Goal: Information Seeking & Learning: Learn about a topic

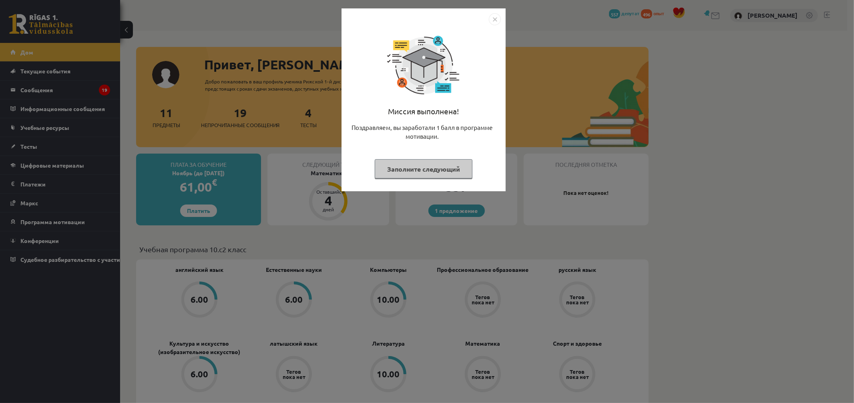
click at [494, 16] on img "Закрывать" at bounding box center [495, 19] width 12 height 12
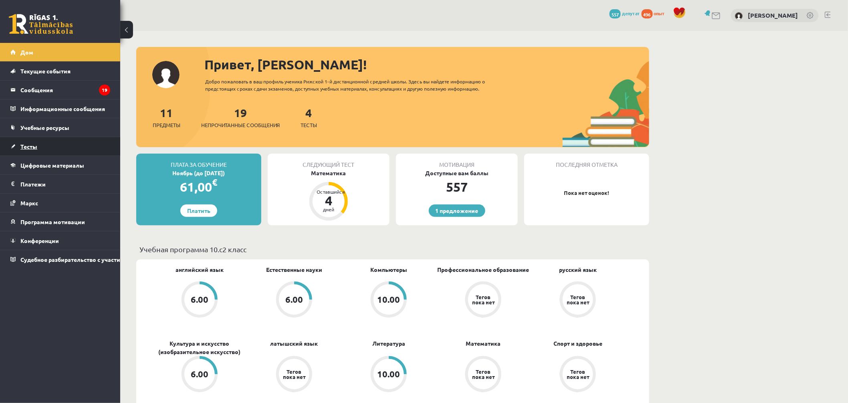
click at [30, 146] on font "Тесты" at bounding box center [28, 146] width 17 height 7
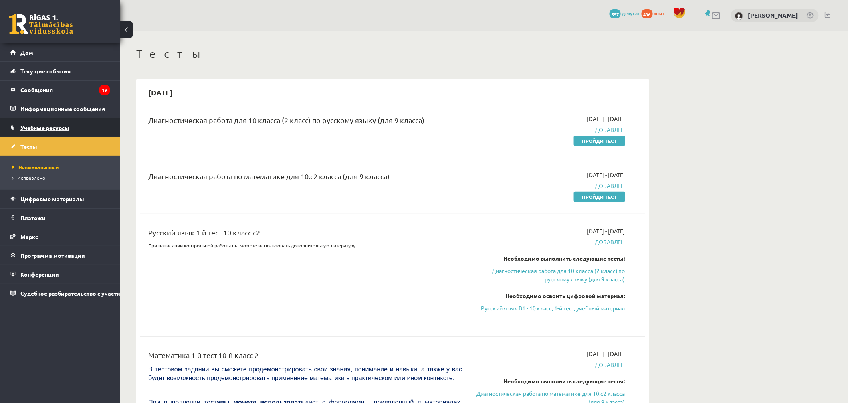
click at [54, 124] on font "Учебные ресурсы" at bounding box center [44, 127] width 49 height 7
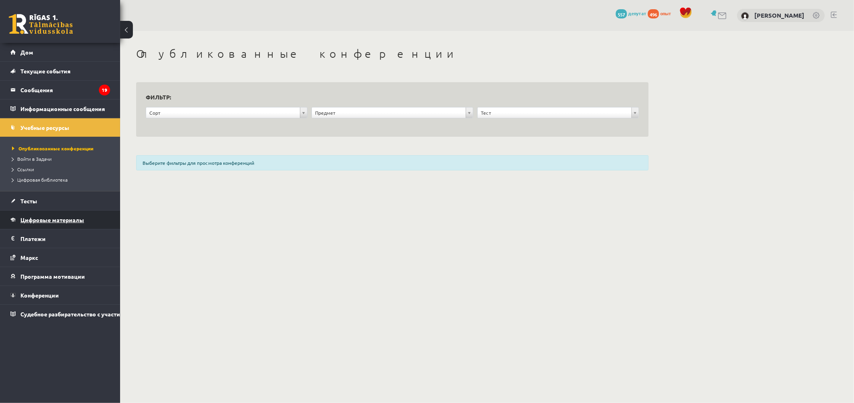
click at [35, 221] on font "Цифровые материалы" at bounding box center [52, 219] width 64 height 7
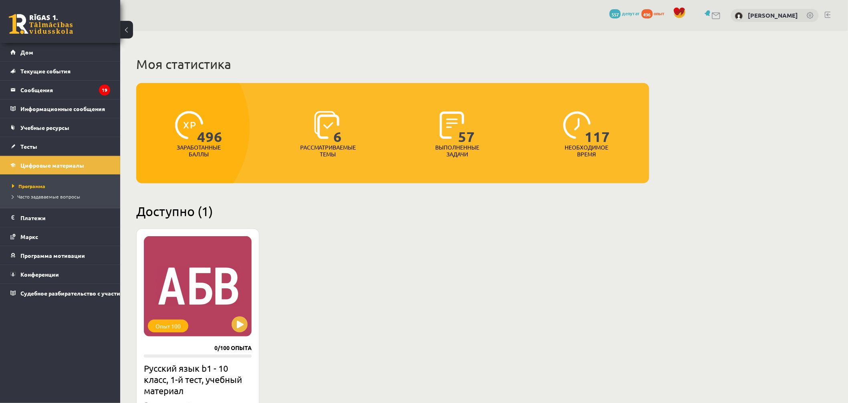
scroll to position [89, 0]
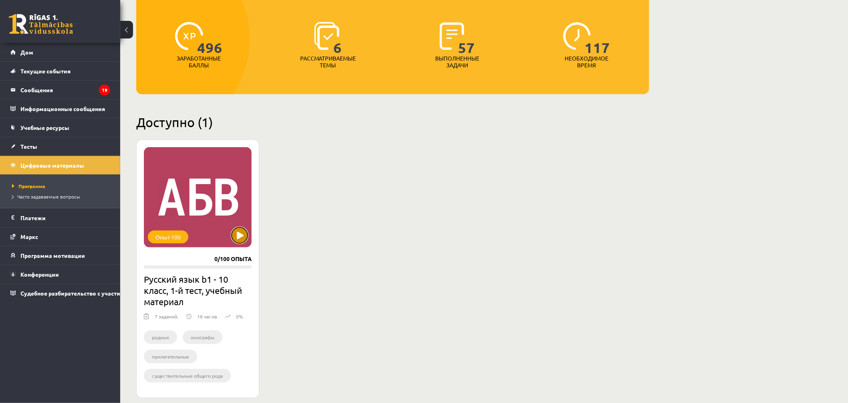
click at [243, 238] on button at bounding box center [240, 235] width 16 height 16
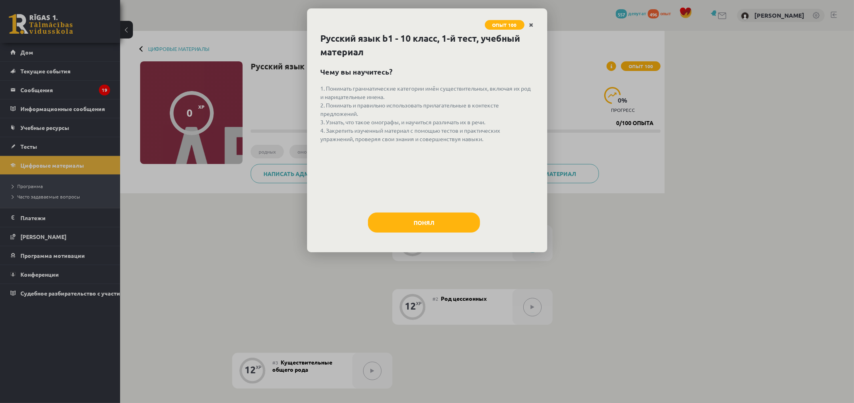
click at [530, 28] on link "Закрывать" at bounding box center [532, 25] width 14 height 16
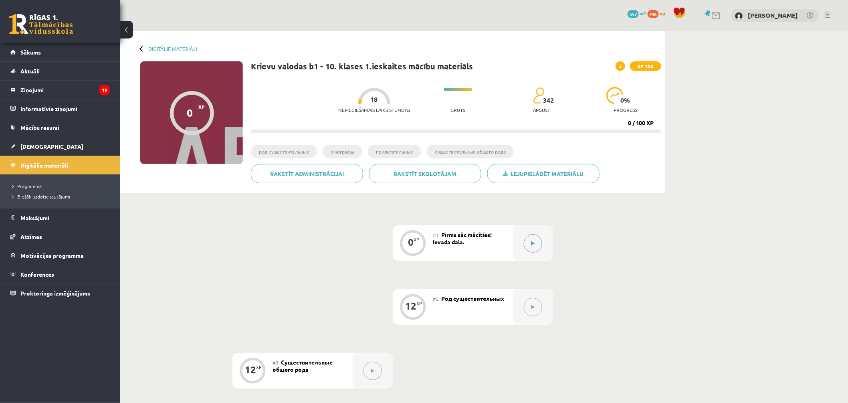
click at [534, 239] on button at bounding box center [532, 243] width 18 height 18
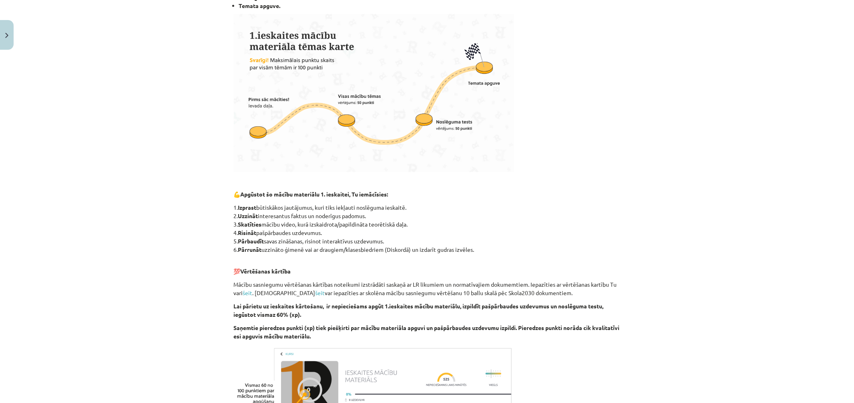
scroll to position [345, 0]
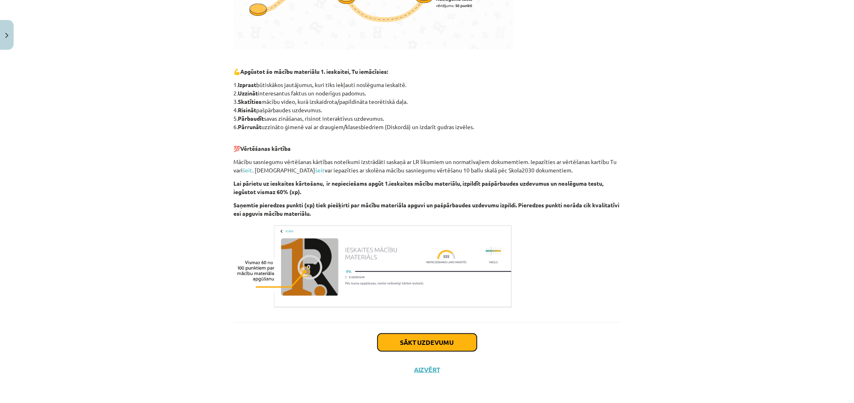
click at [441, 342] on button "Sākt uzdevumu" at bounding box center [427, 342] width 99 height 18
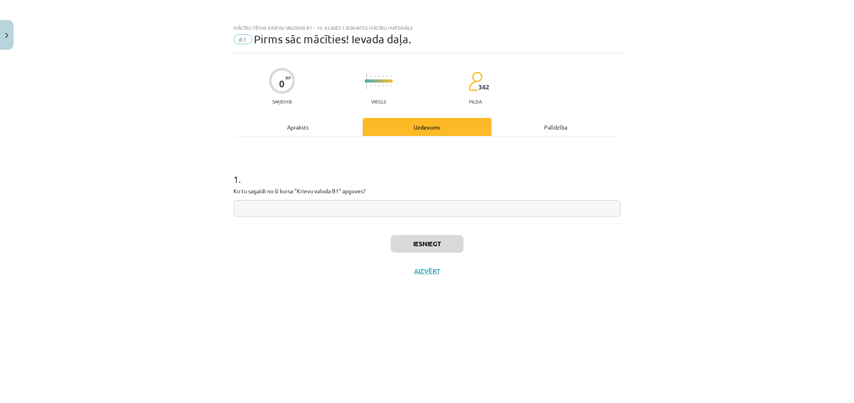
click at [378, 210] on input "text" at bounding box center [427, 208] width 387 height 16
type input "*"
type input "***"
click at [428, 239] on button "Iesniegt" at bounding box center [427, 244] width 73 height 18
click at [440, 277] on button "Nākamā nodarbība" at bounding box center [427, 276] width 79 height 18
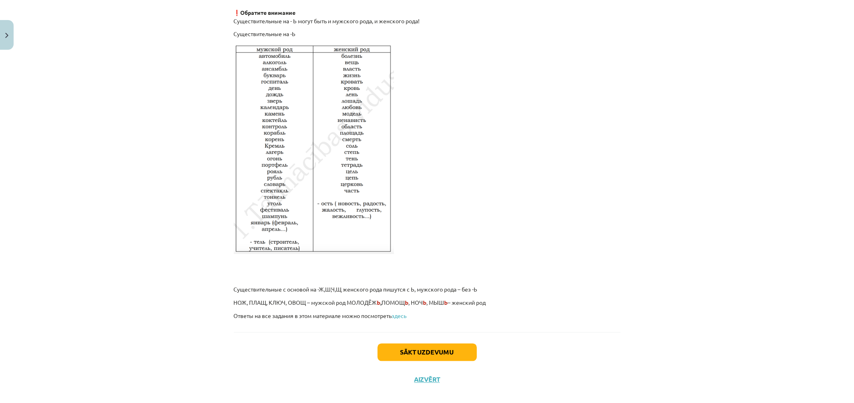
scroll to position [1256, 0]
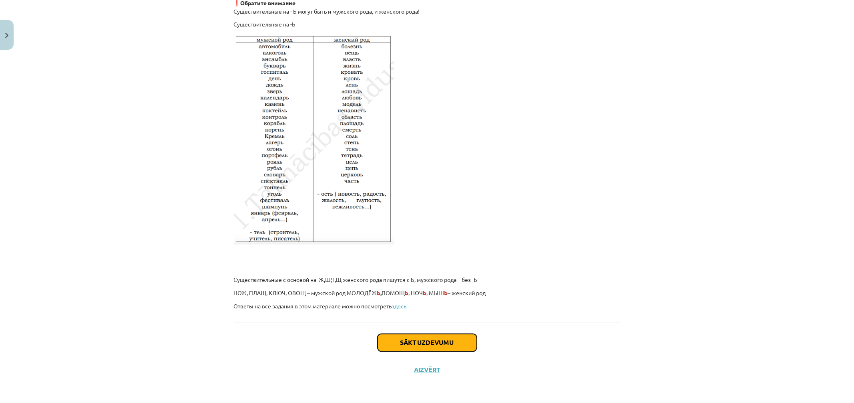
click at [437, 341] on button "Sākt uzdevumu" at bounding box center [427, 343] width 99 height 18
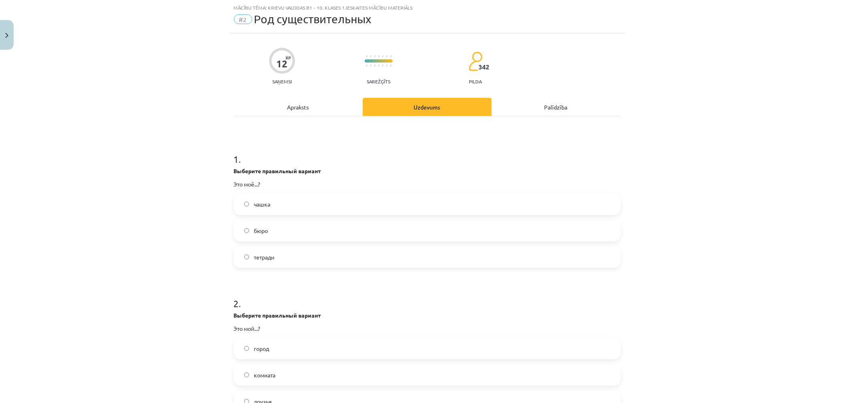
click at [258, 230] on span "бюро" at bounding box center [261, 230] width 14 height 8
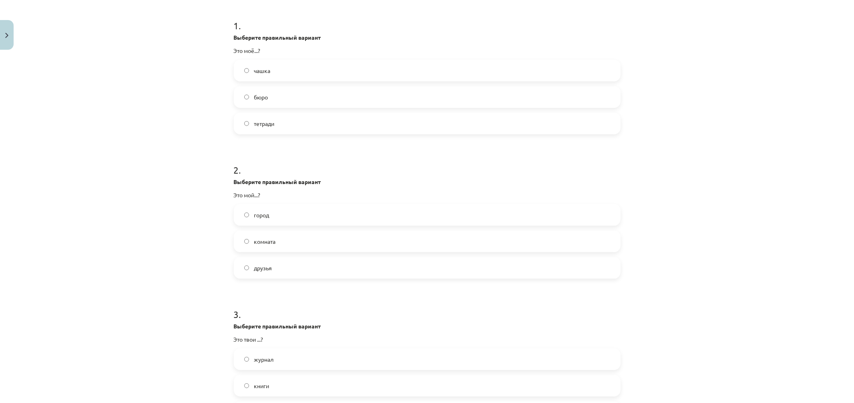
click at [266, 215] on span "город" at bounding box center [261, 215] width 15 height 8
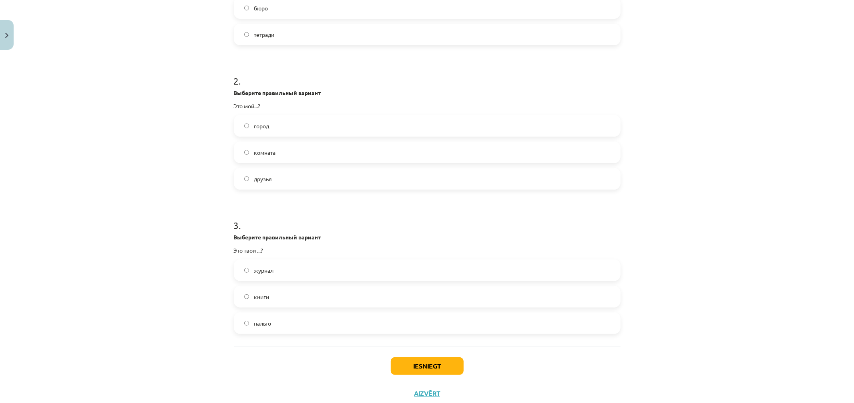
scroll to position [266, 0]
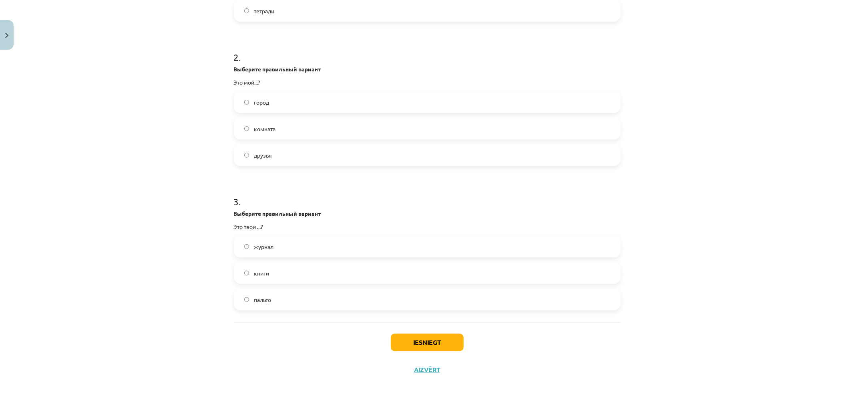
click at [270, 274] on label "книги" at bounding box center [427, 273] width 385 height 20
click at [427, 343] on button "Iesniegt" at bounding box center [427, 342] width 73 height 18
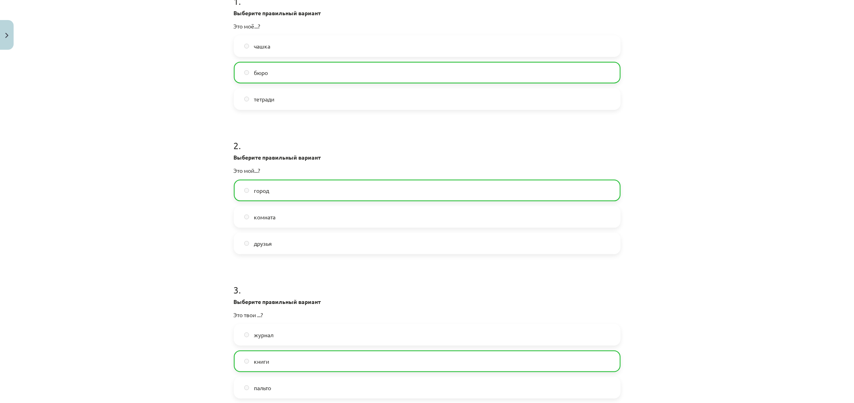
scroll to position [291, 0]
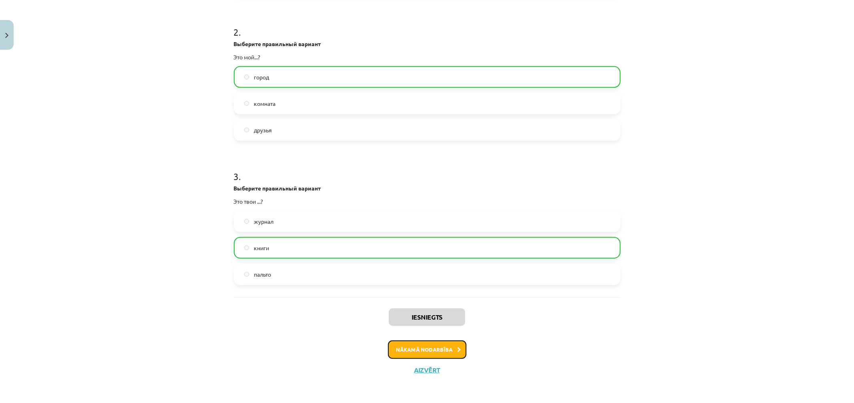
click at [437, 346] on button "Nākamā nodarbība" at bounding box center [427, 349] width 79 height 18
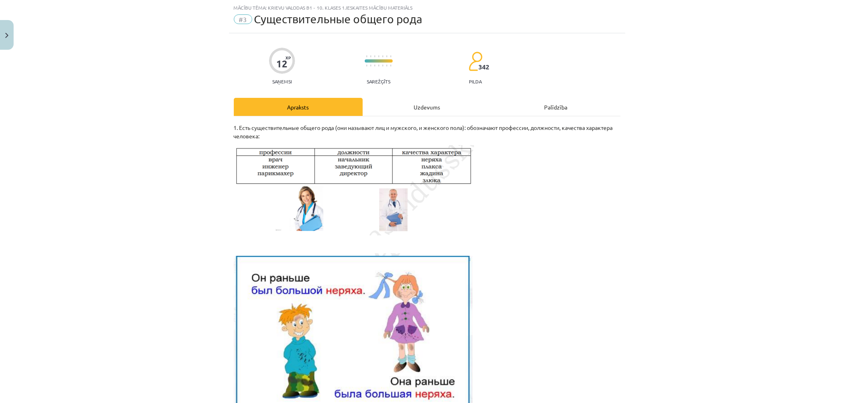
scroll to position [154, 0]
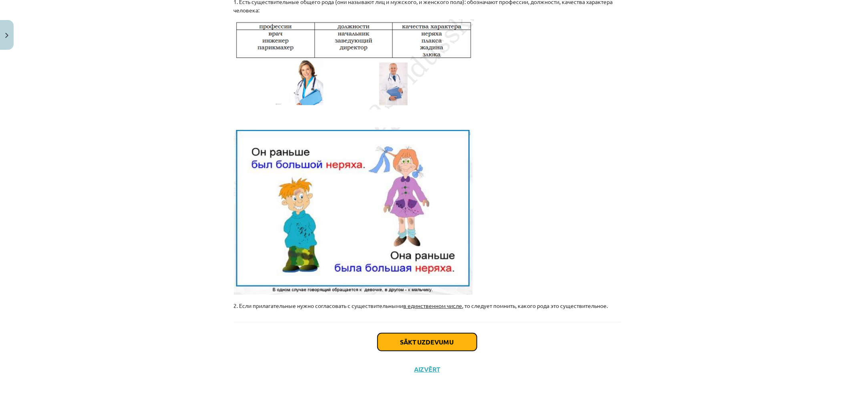
click at [441, 344] on button "Sākt uzdevumu" at bounding box center [427, 342] width 99 height 18
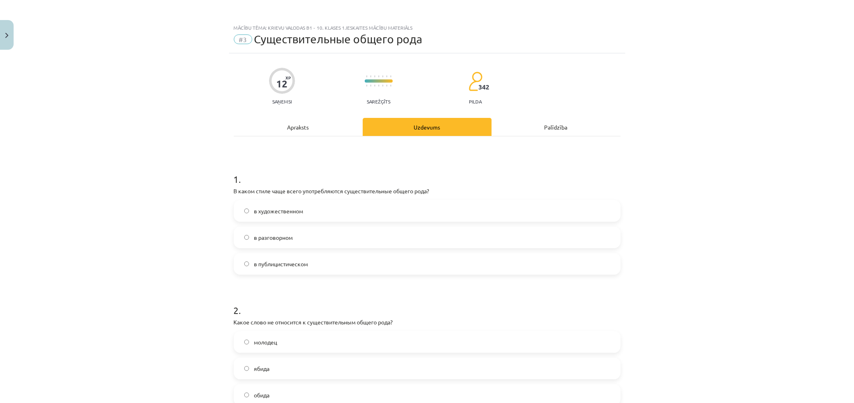
scroll to position [20, 0]
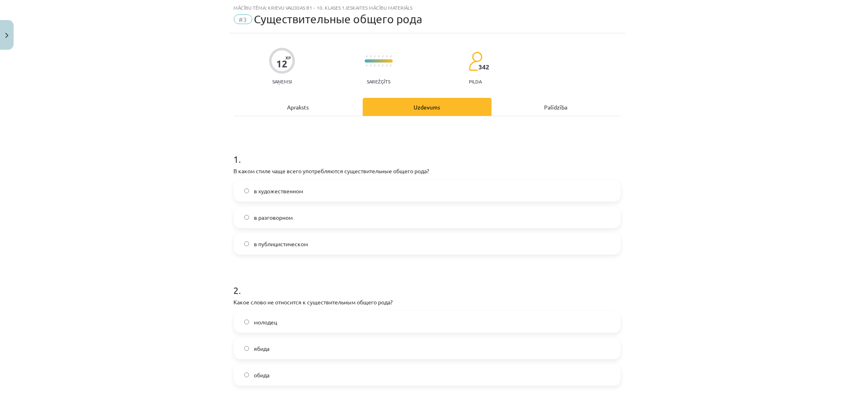
click at [262, 219] on span "в разговорном" at bounding box center [273, 217] width 39 height 8
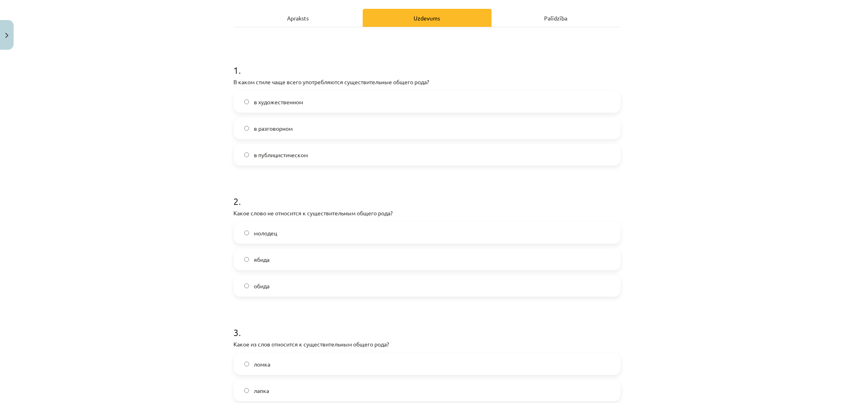
scroll to position [153, 0]
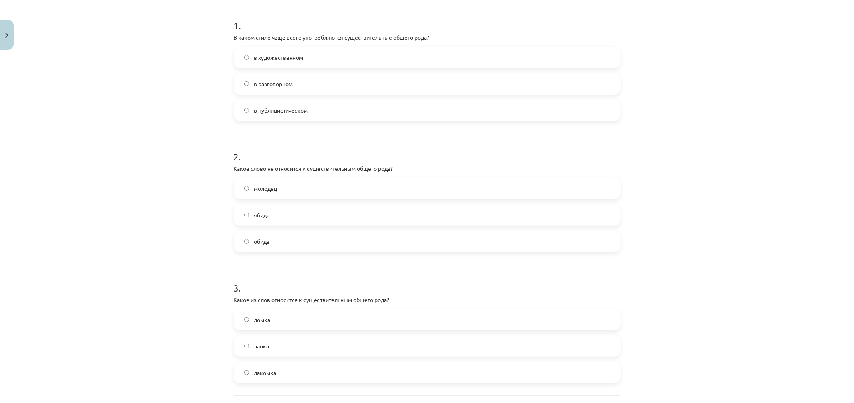
click at [276, 191] on label "молодец" at bounding box center [427, 188] width 385 height 20
click at [258, 242] on span "обида" at bounding box center [262, 241] width 16 height 8
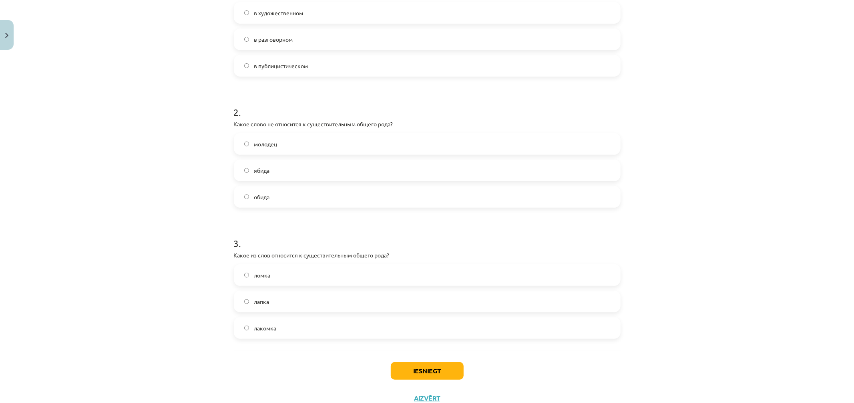
scroll to position [226, 0]
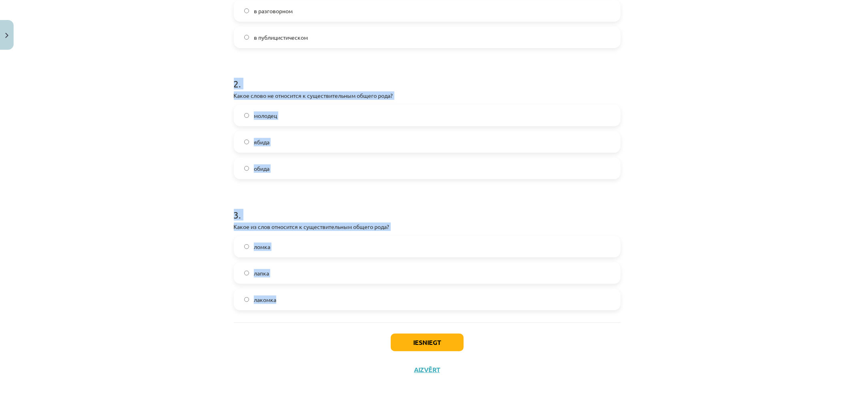
drag, startPoint x: 217, startPoint y: 74, endPoint x: 431, endPoint y: 321, distance: 326.6
click at [431, 321] on div "Mācību tēma: Krievu valodas b1 - 10. klases 1.ieskaites mācību materiāls #3 Cущ…" at bounding box center [427, 201] width 854 height 403
copy form "2 . Какое слово не относится к существительным общего рода? молодец ябида обида…"
click at [153, 131] on div "Mācību tēma: Krievu valodas b1 - 10. klases 1.ieskaites mācību materiāls #3 Cущ…" at bounding box center [427, 201] width 854 height 403
click at [194, 160] on div "Mācību tēma: Krievu valodas b1 - 10. klases 1.ieskaites mācību materiāls #3 Cущ…" at bounding box center [427, 201] width 854 height 403
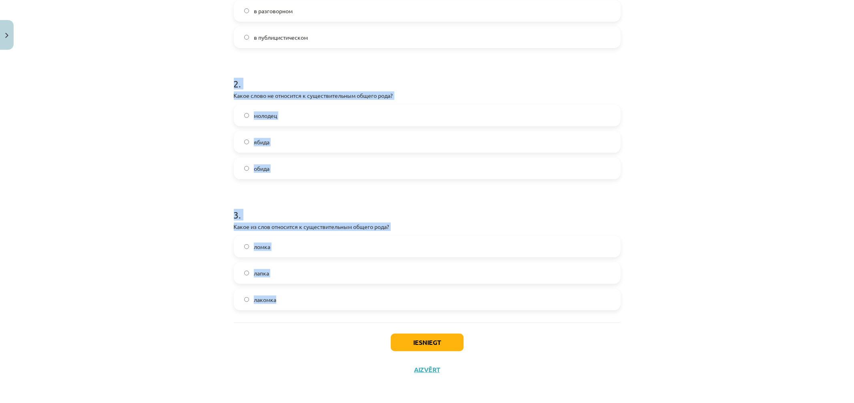
click at [154, 169] on div "Mācību tēma: Krievu valodas b1 - 10. klases 1.ieskaites mācību materiāls #3 Cущ…" at bounding box center [427, 201] width 854 height 403
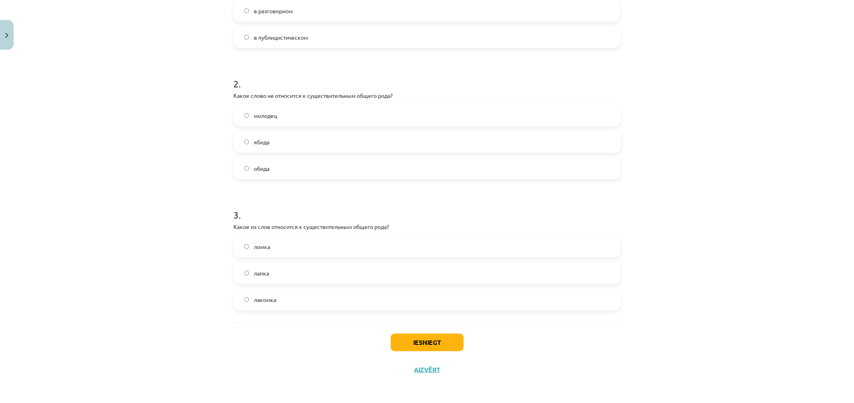
click at [247, 243] on label "ломка" at bounding box center [427, 246] width 385 height 20
click at [433, 340] on button "Iesniegt" at bounding box center [427, 342] width 73 height 18
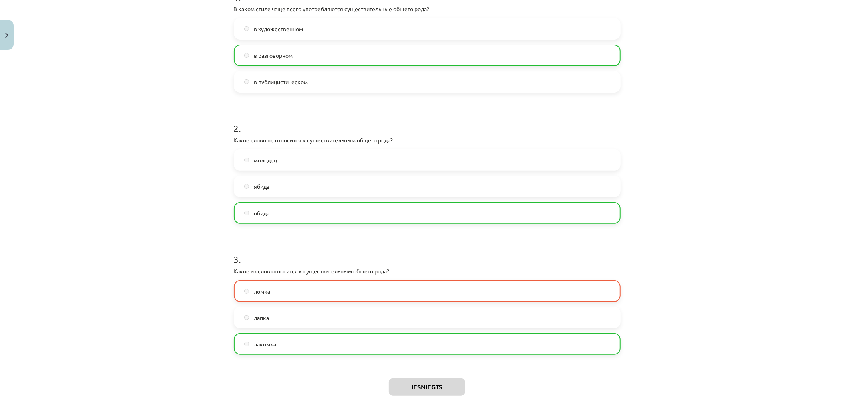
scroll to position [252, 0]
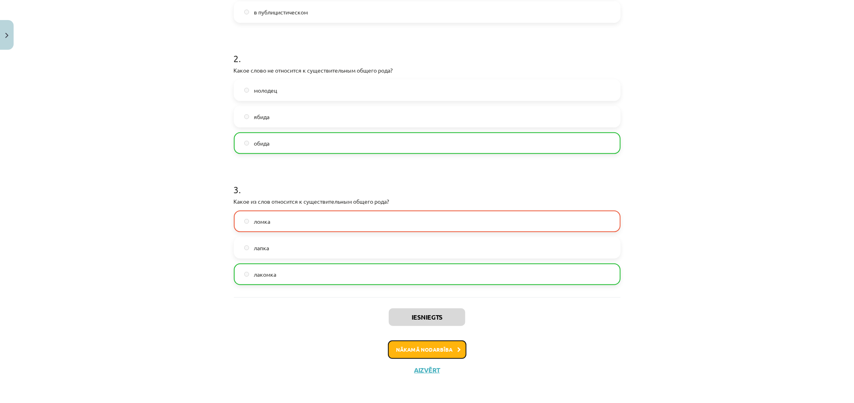
click at [427, 352] on button "Nākamā nodarbība" at bounding box center [427, 349] width 79 height 18
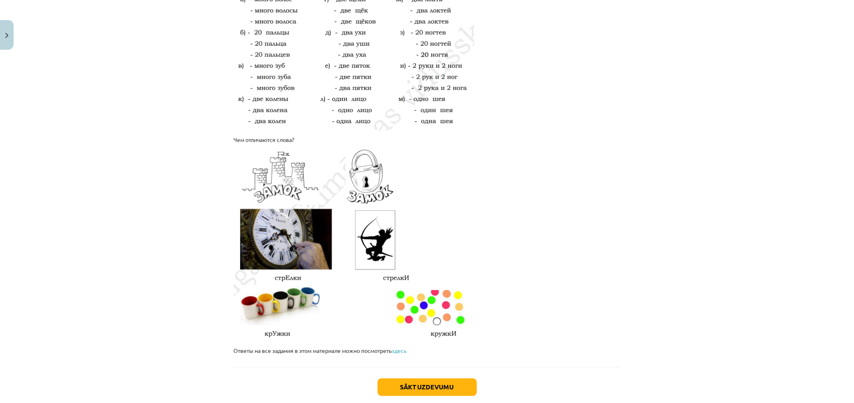
scroll to position [1266, 0]
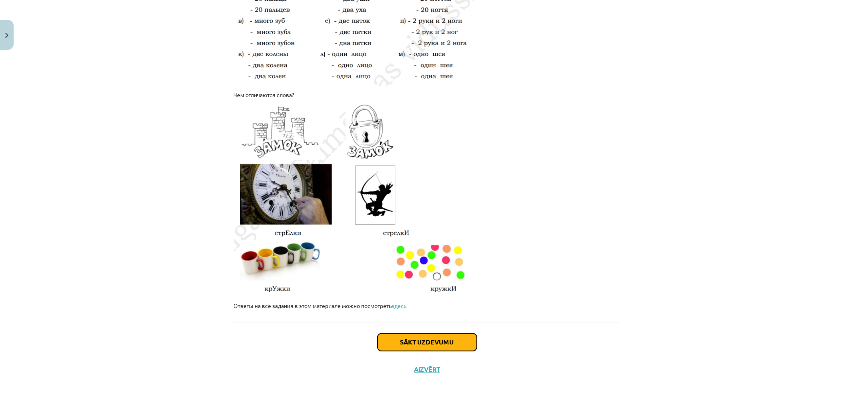
click at [426, 345] on button "Sākt uzdevumu" at bounding box center [427, 342] width 99 height 18
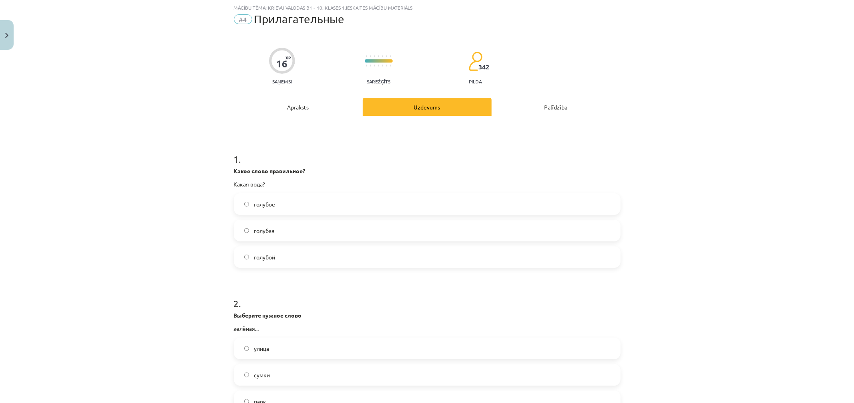
click at [262, 225] on label "голубая" at bounding box center [427, 230] width 385 height 20
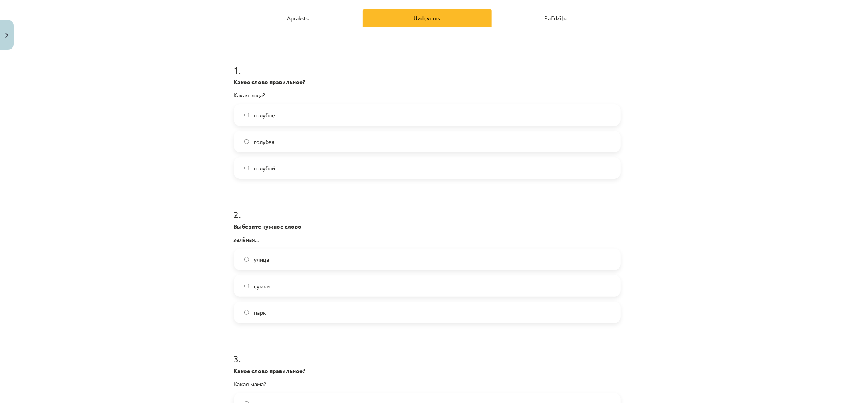
scroll to position [153, 0]
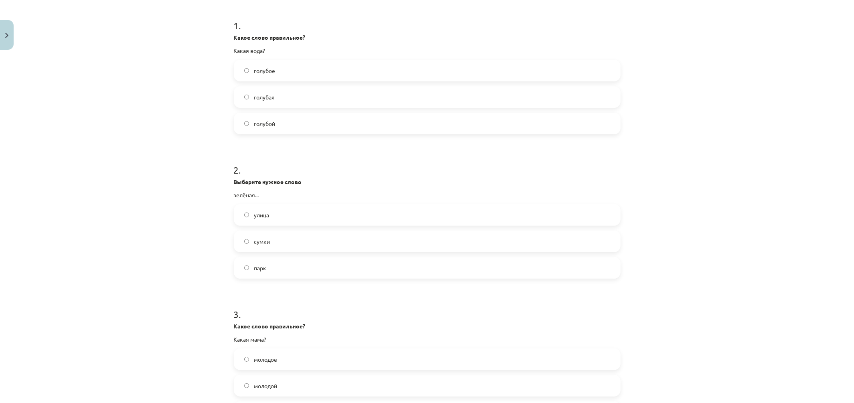
click at [264, 217] on span "улица" at bounding box center [261, 215] width 15 height 8
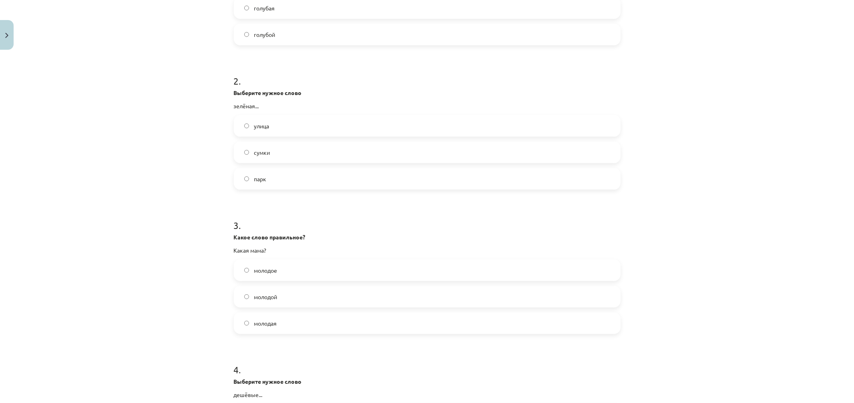
scroll to position [287, 0]
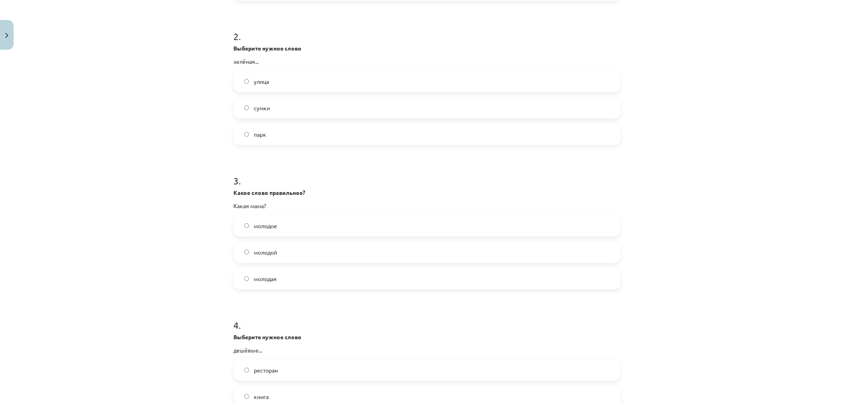
click at [280, 275] on label "молодая" at bounding box center [427, 278] width 385 height 20
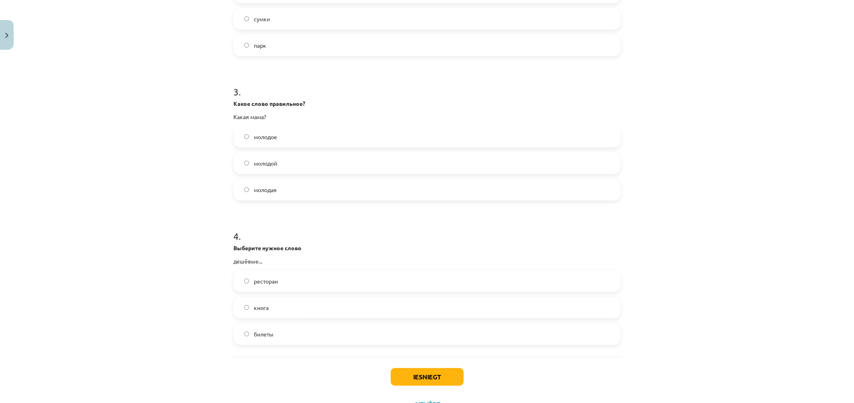
scroll to position [410, 0]
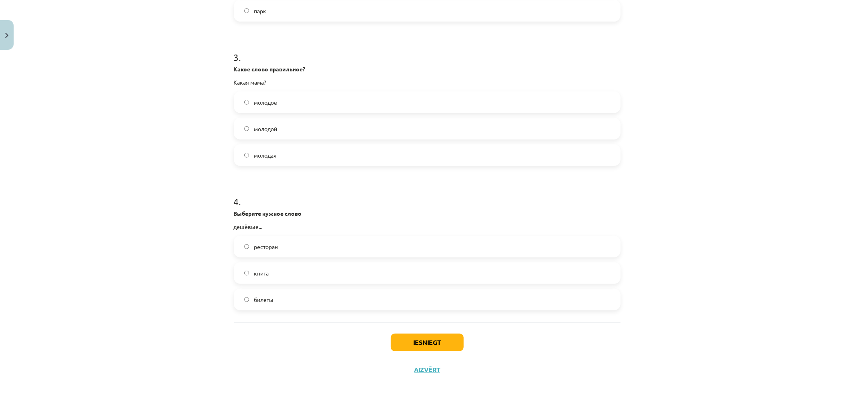
click at [272, 298] on label "билеты" at bounding box center [427, 299] width 385 height 20
click at [407, 334] on button "Iesniegt" at bounding box center [427, 342] width 73 height 18
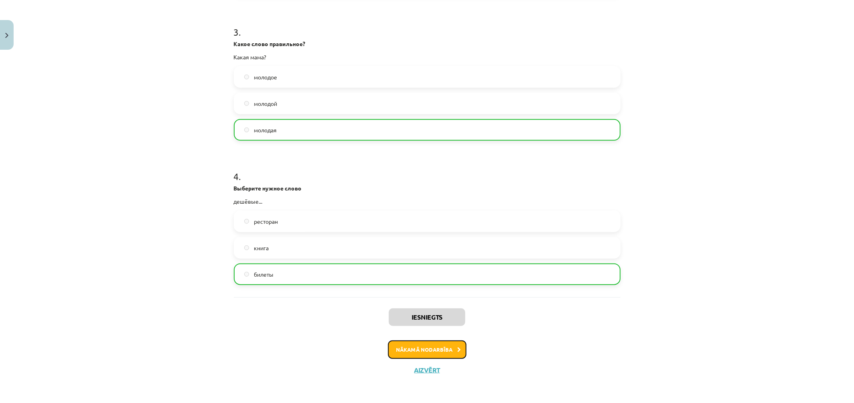
click at [411, 343] on button "Nākamā nodarbība" at bounding box center [427, 349] width 79 height 18
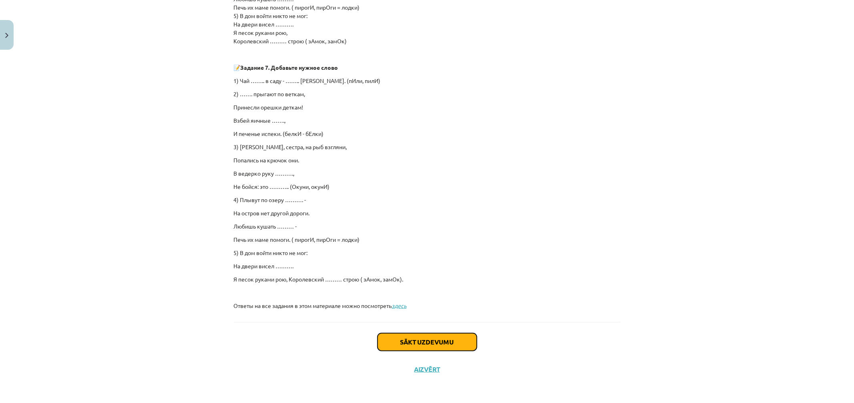
click at [415, 344] on button "Sākt uzdevumu" at bounding box center [427, 342] width 99 height 18
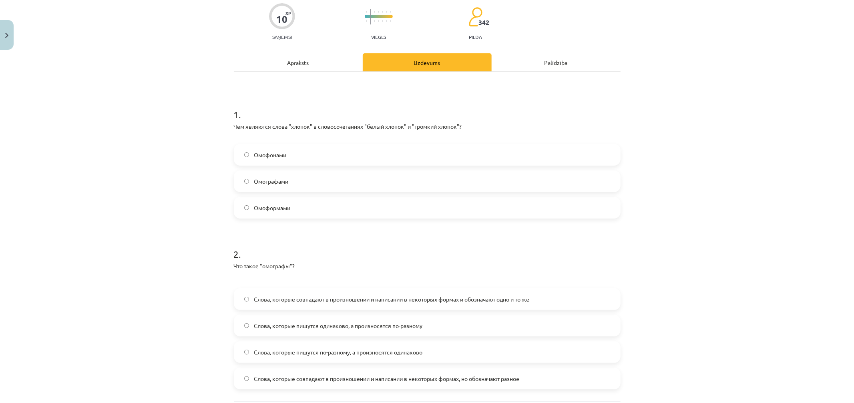
scroll to position [109, 0]
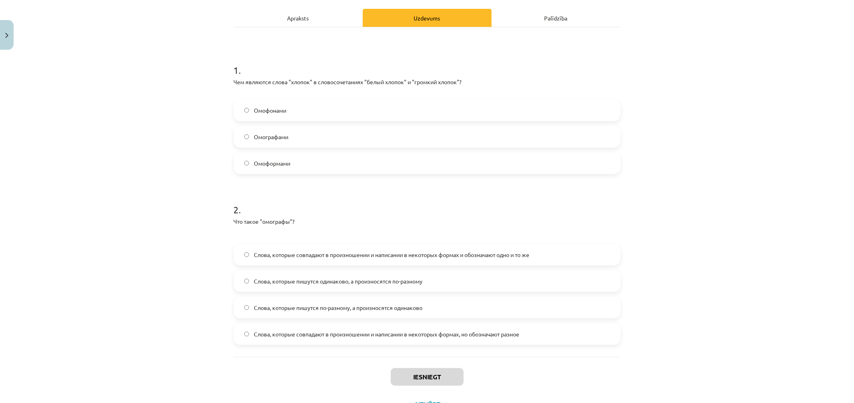
drag, startPoint x: 229, startPoint y: 66, endPoint x: 562, endPoint y: 341, distance: 431.9
click at [562, 341] on div "10 XP Saņemsi Viegls 342 pilda Apraksts Uzdevums Palīdzība 1 . Чем являются сло…" at bounding box center [427, 180] width 397 height 473
drag, startPoint x: 293, startPoint y: 253, endPoint x: 173, endPoint y: 198, distance: 131.4
click at [173, 198] on div "Mācību tēma: Krievu valodas b1 - 10. klases 1.ieskaites mācību materiāls #5 Сло…" at bounding box center [427, 201] width 854 height 403
drag, startPoint x: 213, startPoint y: 51, endPoint x: 555, endPoint y: 352, distance: 455.5
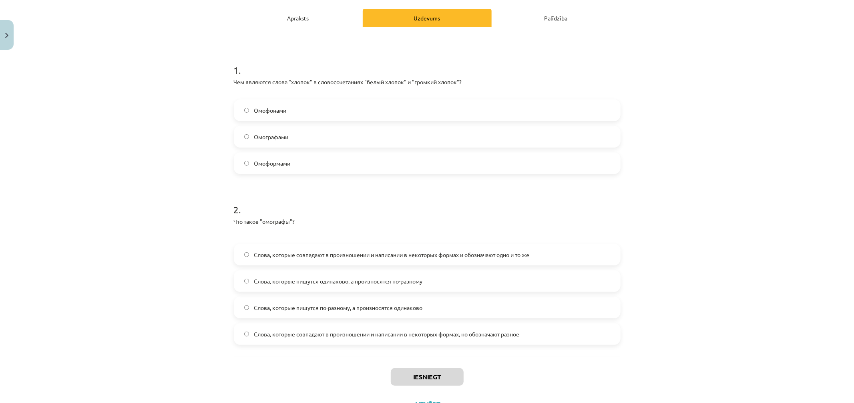
click at [555, 352] on div "Mācību tēma: Krievu valodas b1 - 10. klases 1.ieskaites mācību materiāls #5 Сло…" at bounding box center [427, 201] width 854 height 403
copy form "1 . Чем являются слова "хлопок" в словосочетаниях "белый хлопок" и "громкий хло…"
click at [158, 83] on div "Mācību tēma: Krievu valodas b1 - 10. klases 1.ieskaites mācību materiāls #5 Сло…" at bounding box center [427, 201] width 854 height 403
click at [266, 159] on span "Омоформами" at bounding box center [272, 163] width 36 height 8
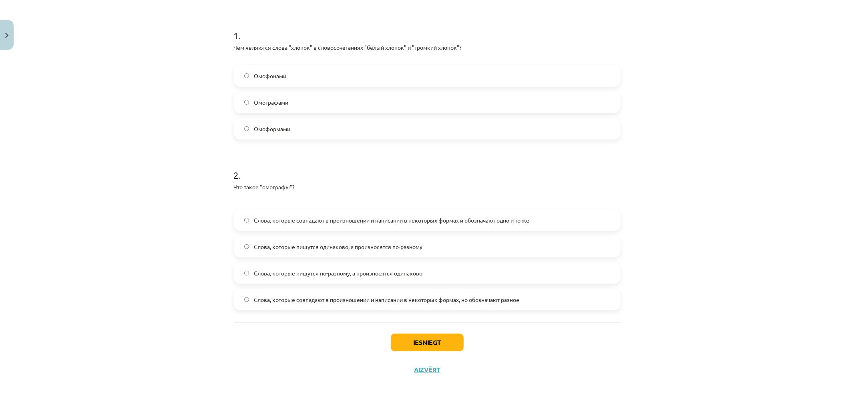
click at [282, 244] on span "Слова, которые пишутся одинаково, а произносятся по-разному" at bounding box center [338, 246] width 169 height 8
click at [435, 338] on button "Iesniegt" at bounding box center [427, 342] width 73 height 18
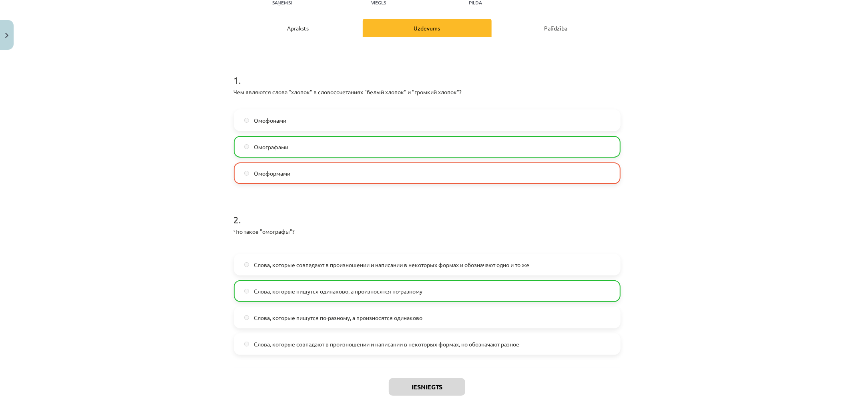
scroll to position [169, 0]
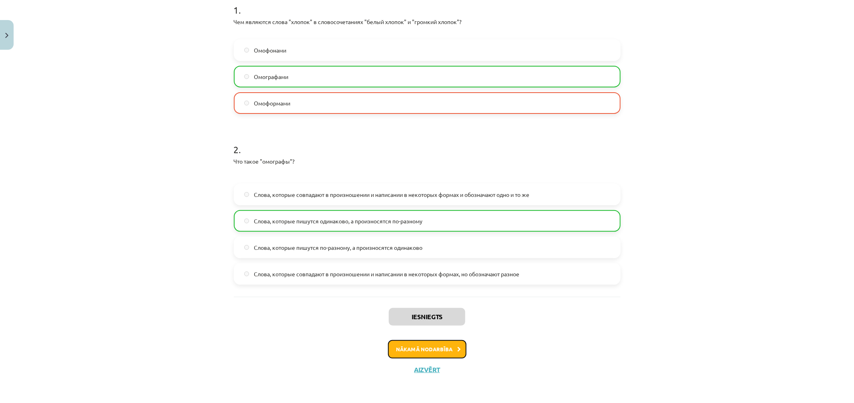
click at [433, 353] on button "Nākamā nodarbība" at bounding box center [427, 349] width 79 height 18
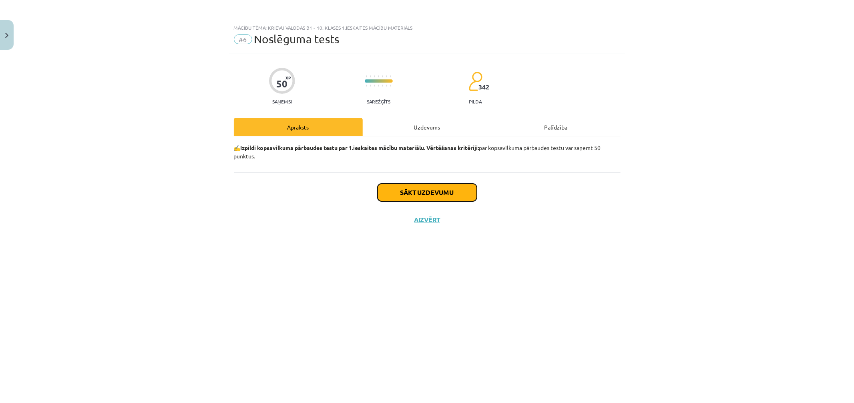
click at [410, 193] on button "Sākt uzdevumu" at bounding box center [427, 192] width 99 height 18
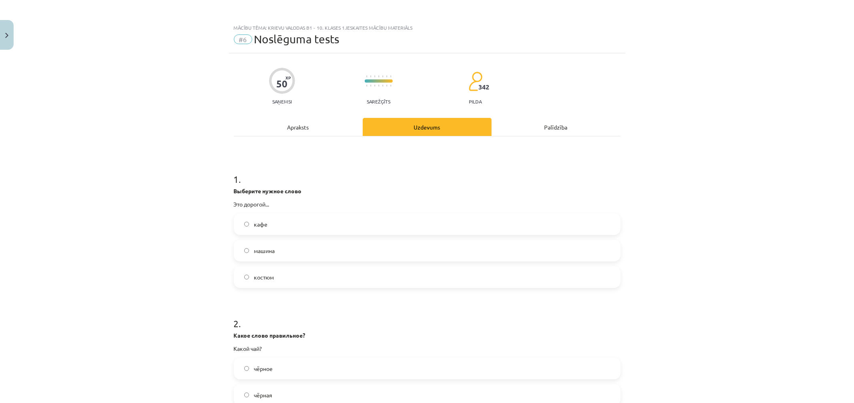
click at [250, 276] on label "костюм" at bounding box center [427, 277] width 385 height 20
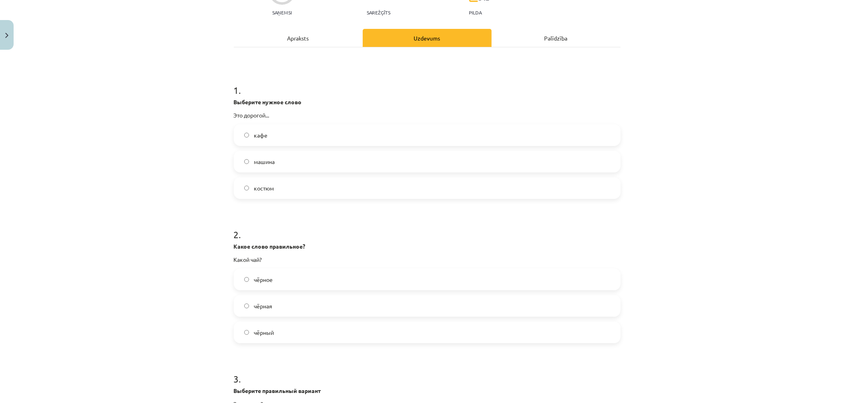
scroll to position [133, 0]
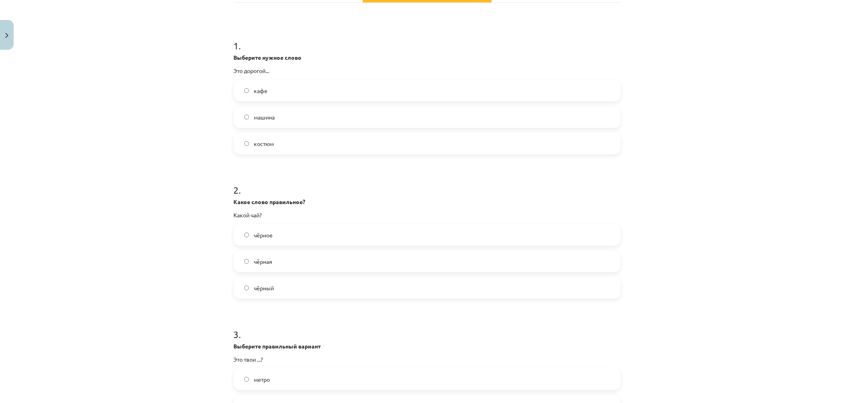
click at [254, 289] on span "чёрный" at bounding box center [264, 288] width 20 height 8
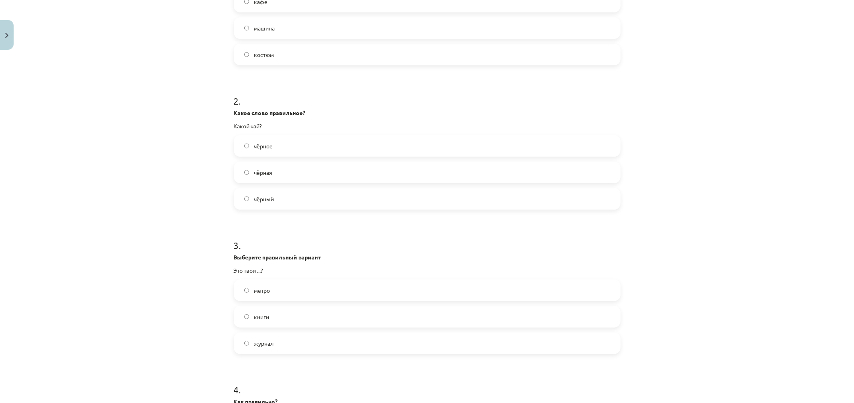
scroll to position [267, 0]
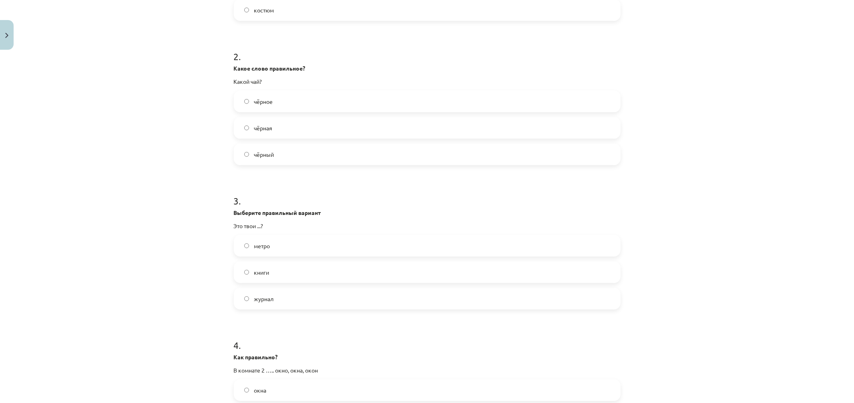
click at [255, 275] on span "книги" at bounding box center [261, 272] width 15 height 8
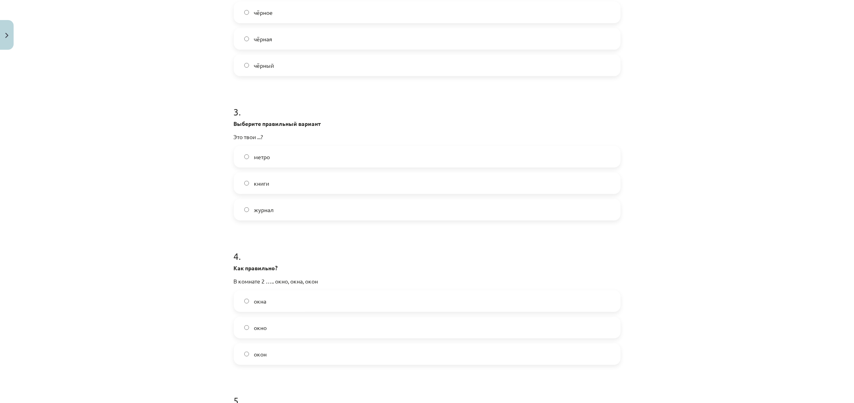
scroll to position [445, 0]
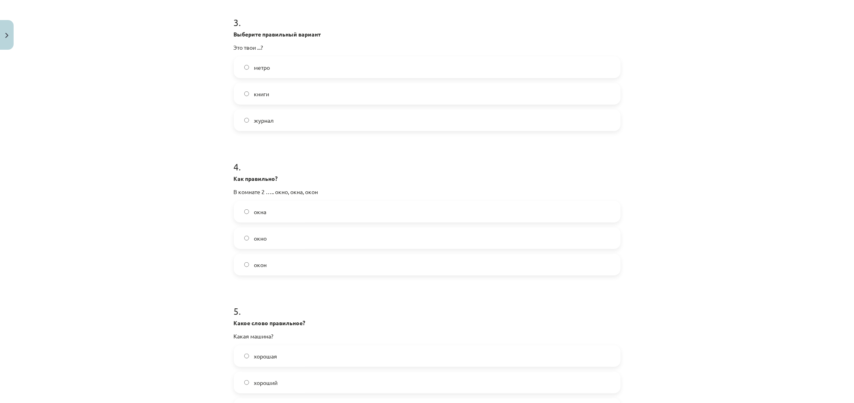
click at [250, 209] on label "окна" at bounding box center [427, 211] width 385 height 20
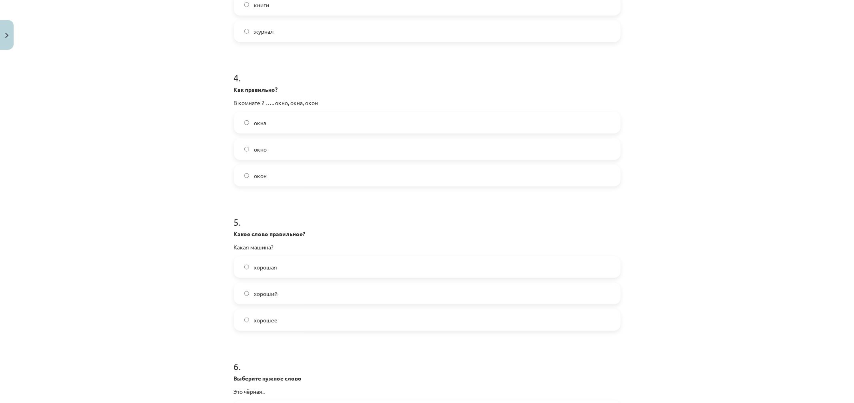
scroll to position [623, 0]
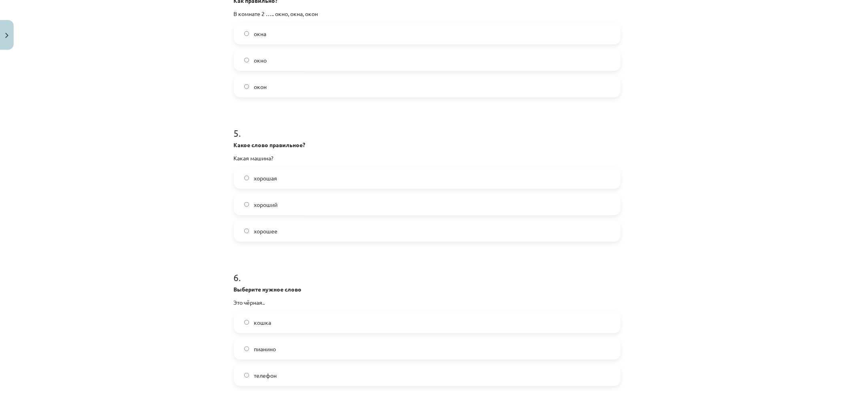
click at [265, 175] on span "хорошая" at bounding box center [265, 178] width 23 height 8
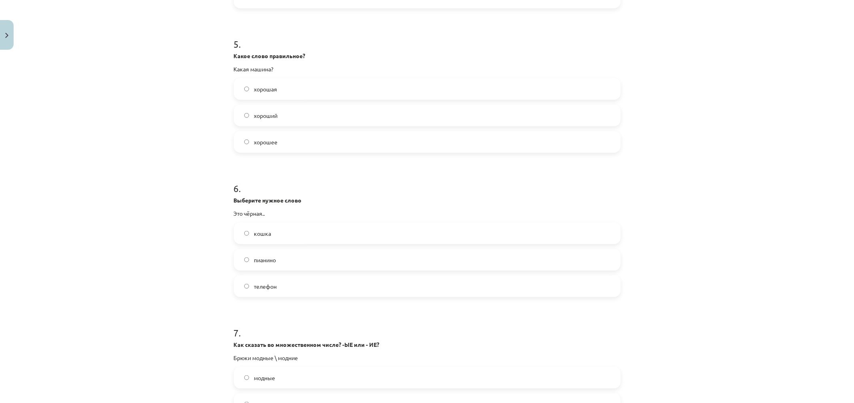
scroll to position [756, 0]
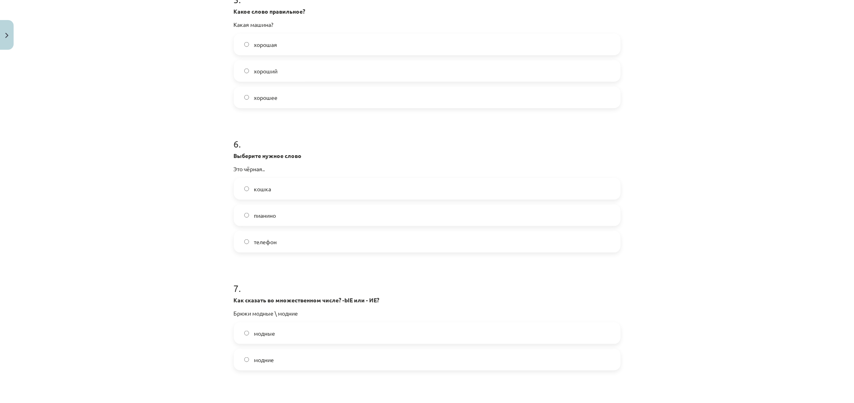
click at [269, 187] on label "кошка" at bounding box center [427, 189] width 385 height 20
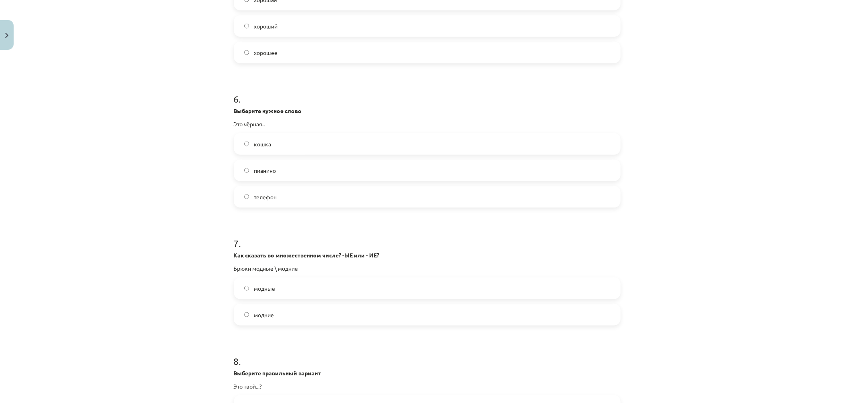
scroll to position [846, 0]
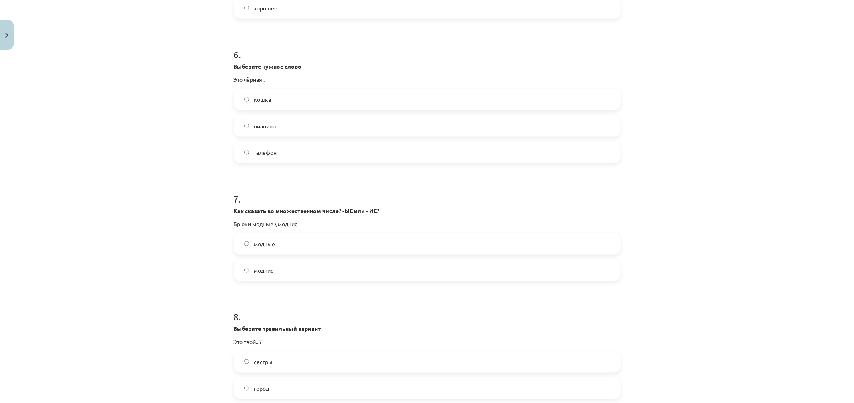
click at [270, 237] on label "модные" at bounding box center [427, 244] width 385 height 20
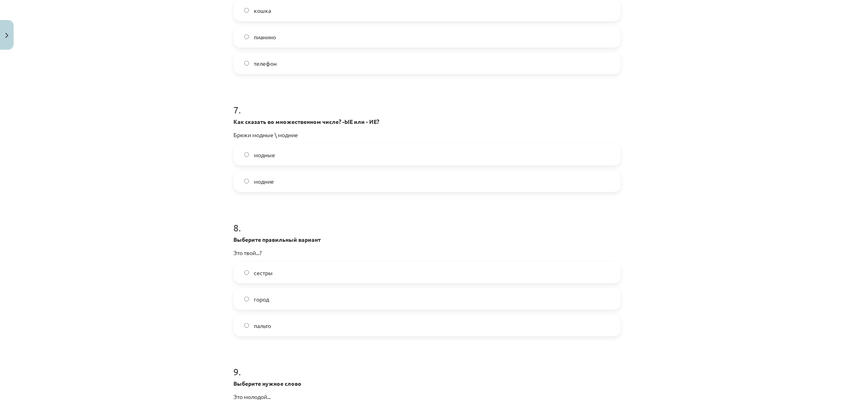
scroll to position [979, 0]
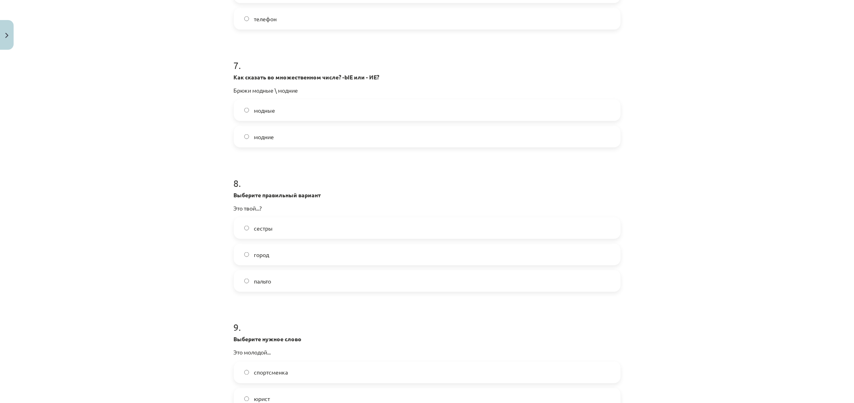
click at [266, 251] on span "город" at bounding box center [261, 254] width 15 height 8
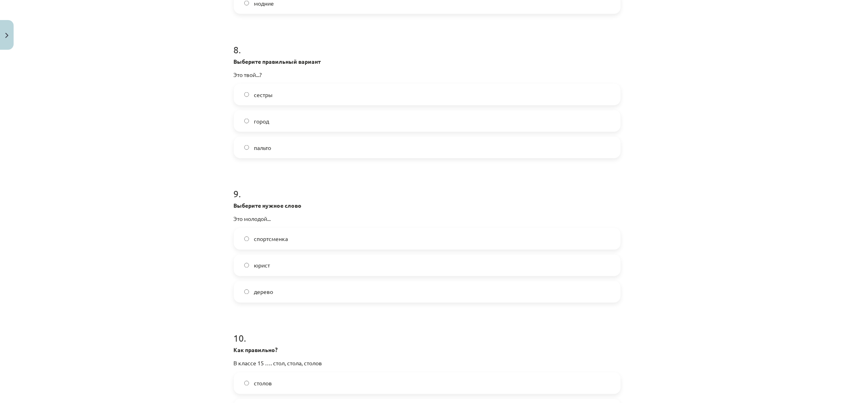
scroll to position [1157, 0]
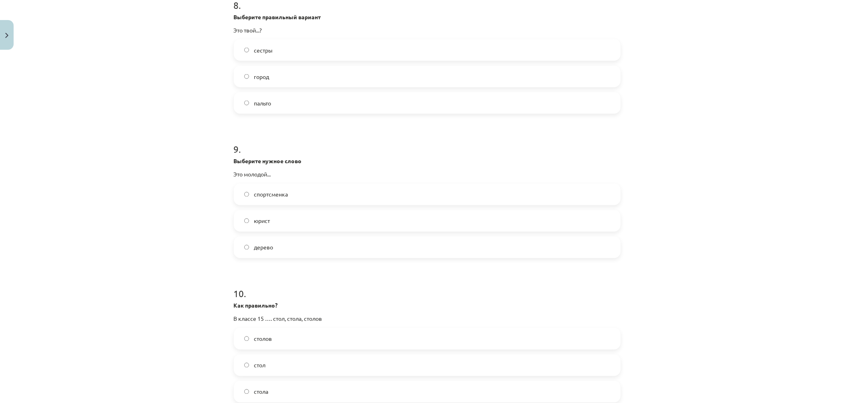
click at [267, 221] on span "юрист" at bounding box center [262, 221] width 16 height 8
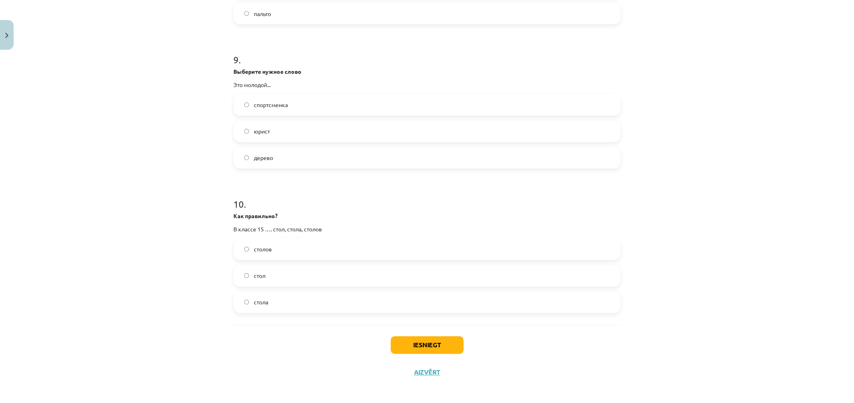
click at [264, 255] on label "столов" at bounding box center [427, 249] width 385 height 20
click at [419, 338] on button "Iesniegt" at bounding box center [427, 345] width 73 height 18
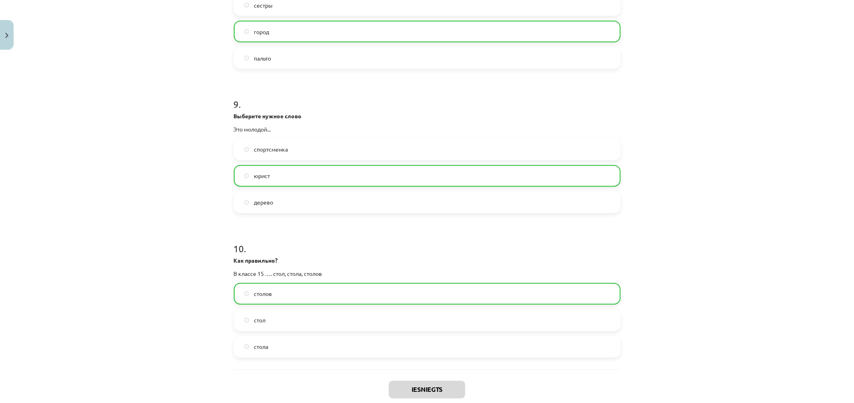
scroll to position [1274, 0]
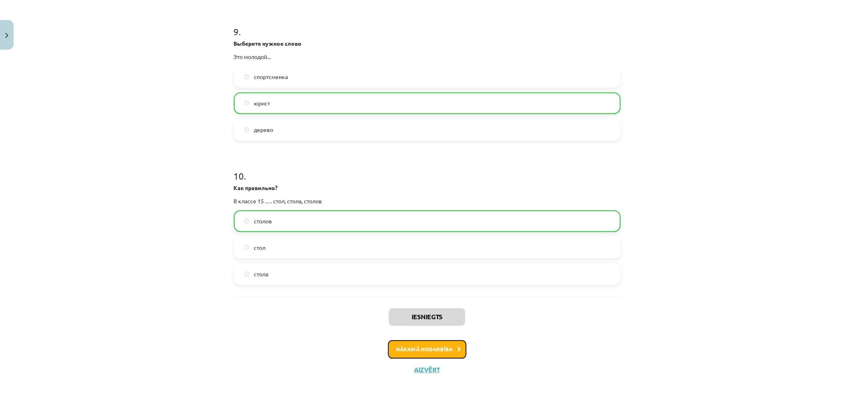
click at [443, 344] on button "Nākamā nodarbība" at bounding box center [427, 349] width 79 height 18
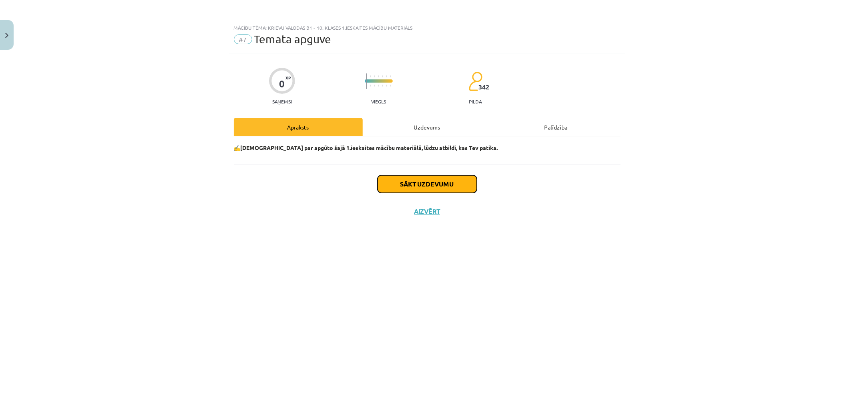
click at [440, 185] on button "Sākt uzdevumu" at bounding box center [427, 184] width 99 height 18
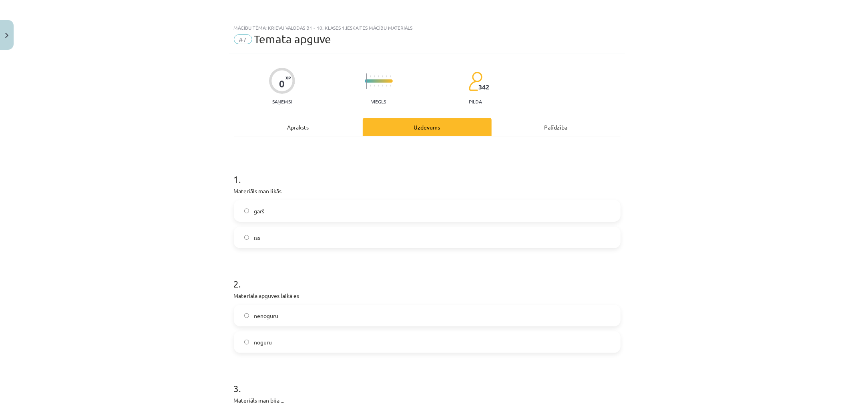
scroll to position [44, 0]
click at [244, 240] on label "короткий" at bounding box center [427, 237] width 385 height 20
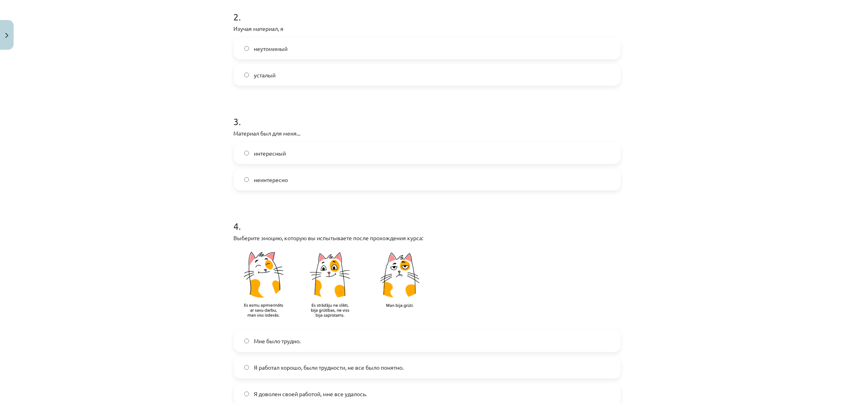
scroll to position [356, 0]
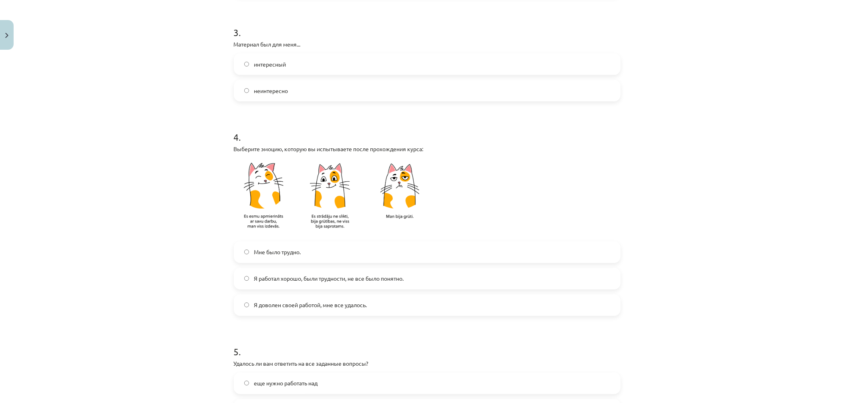
click at [254, 301] on font "Я доволен своей работой, мне все удалось." at bounding box center [310, 304] width 113 height 7
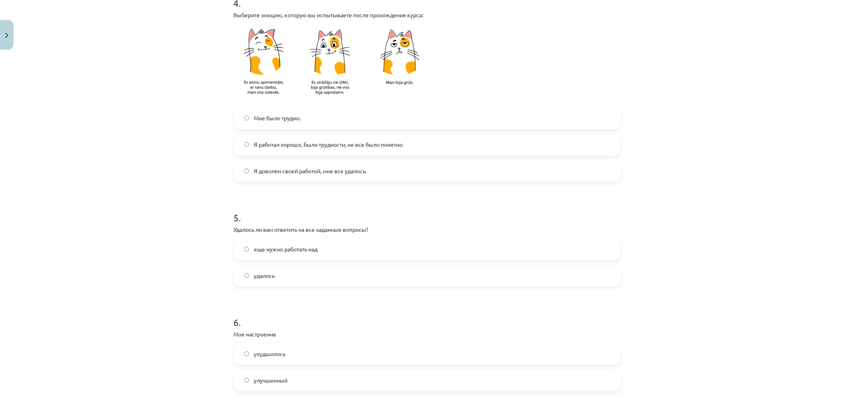
scroll to position [534, 0]
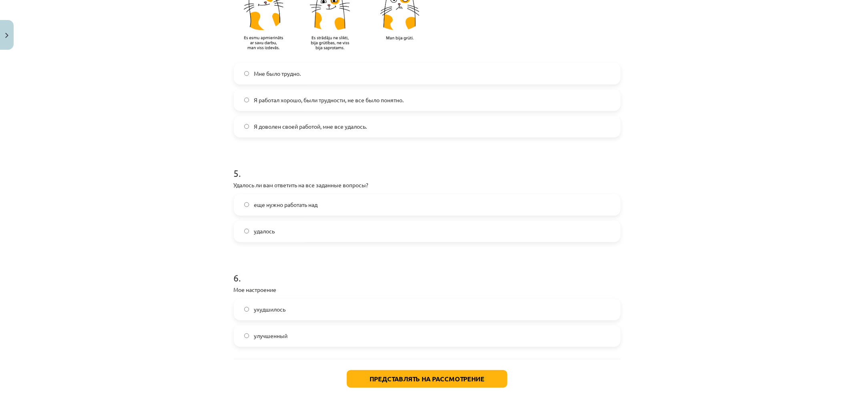
click at [280, 209] on label "еще нужно работать над" at bounding box center [427, 205] width 385 height 20
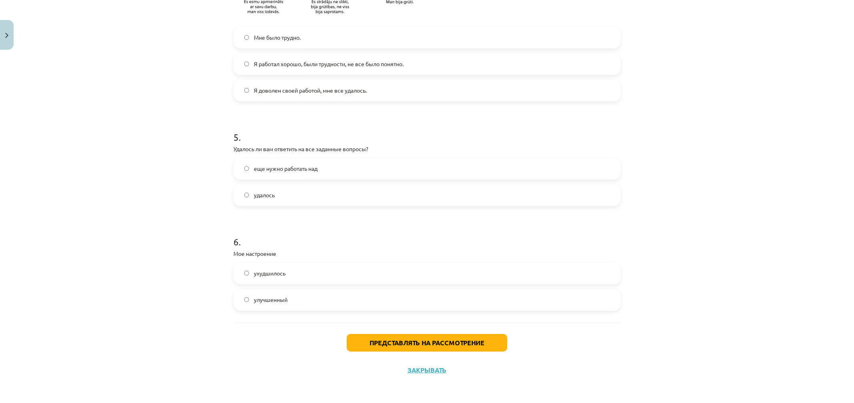
click at [261, 303] on label "улучшенный" at bounding box center [427, 300] width 385 height 20
click at [397, 339] on font "Представлять на рассмотрение" at bounding box center [427, 342] width 115 height 8
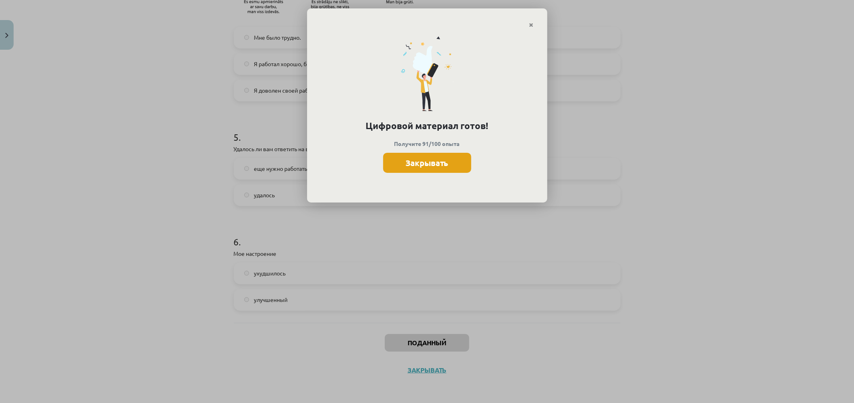
click at [434, 166] on font "Закрывать" at bounding box center [427, 162] width 42 height 10
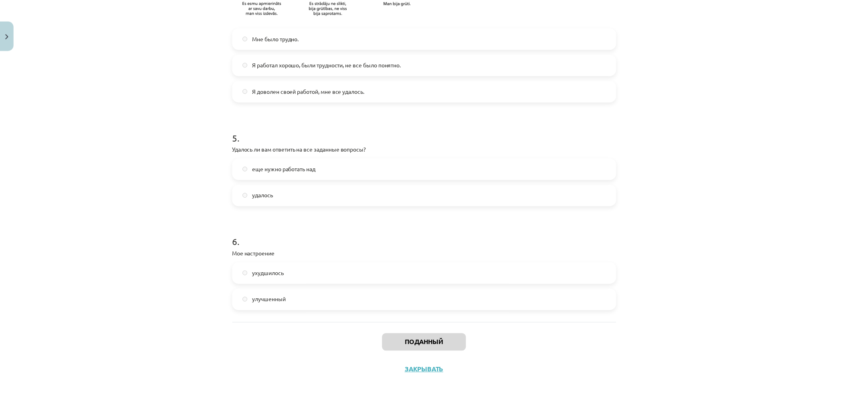
scroll to position [437, 0]
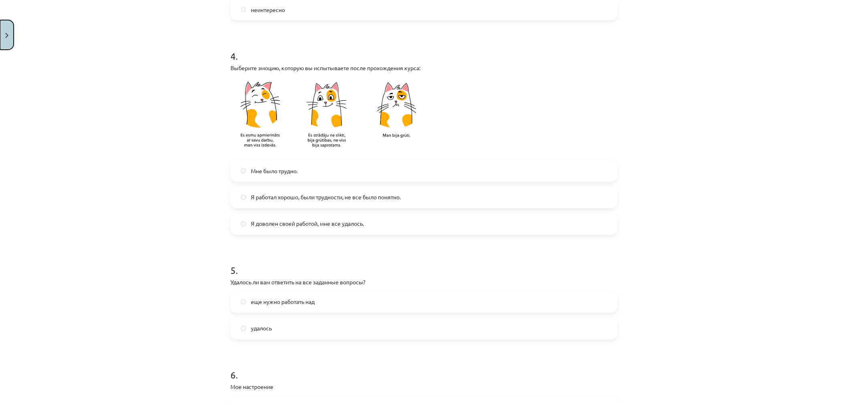
click at [6, 38] on button "Закрывать" at bounding box center [7, 35] width 14 height 30
click at [34, 146] on font "Тесты" at bounding box center [28, 146] width 17 height 7
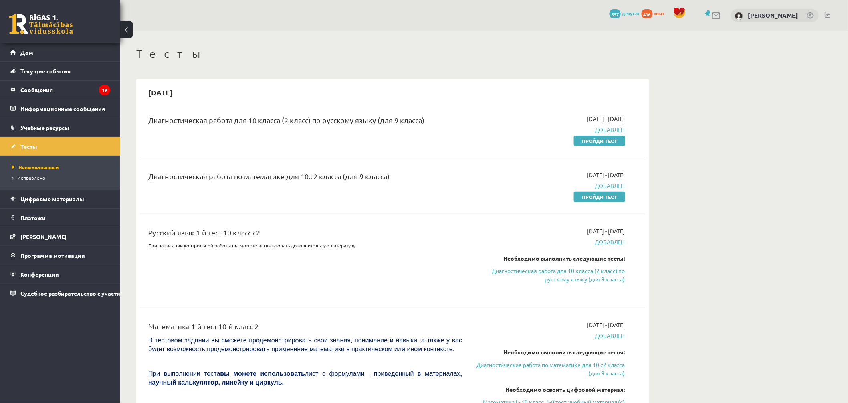
click at [536, 269] on font "Диагностическая работа для 10 класса (2 класс) по русскому языку (для 9 класса)" at bounding box center [557, 275] width 133 height 16
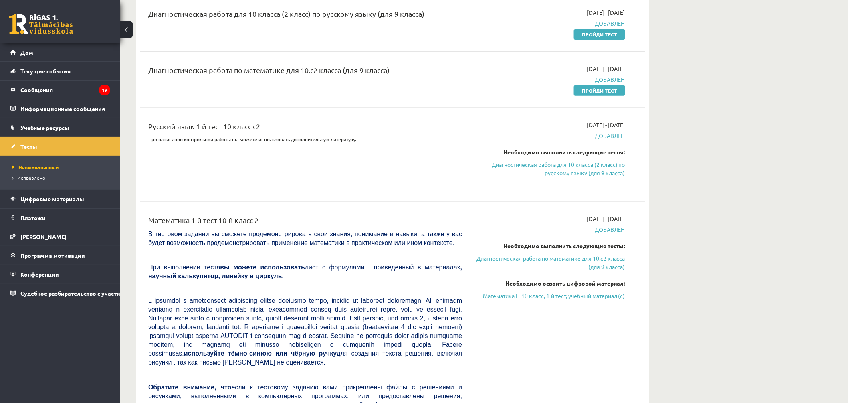
scroll to position [62, 0]
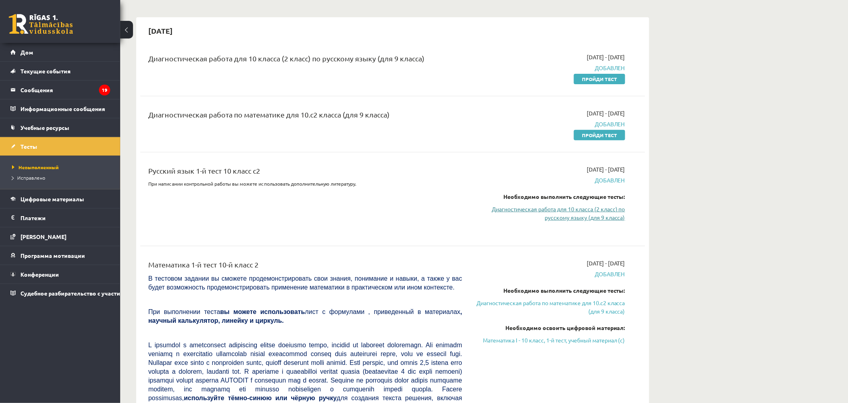
click at [549, 211] on font "Диагностическая работа для 10 класса (2 класс) по русскому языку (для 9 класса)" at bounding box center [557, 213] width 133 height 16
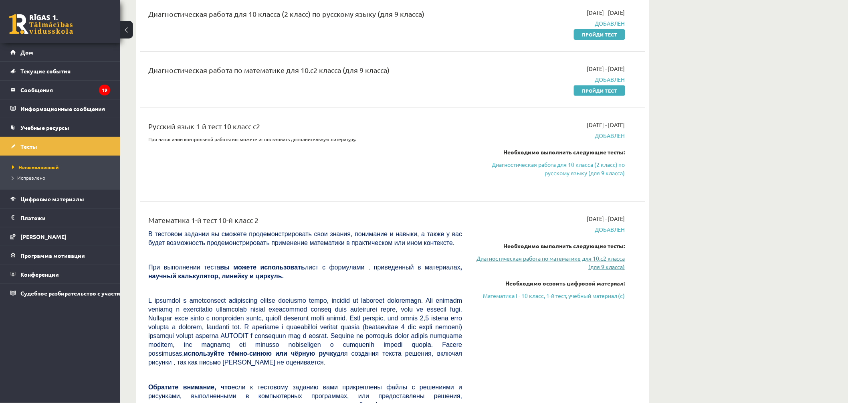
click at [576, 259] on font "Диагностическая работа по математике для 10.с2 класса (для 9 класса)" at bounding box center [550, 262] width 149 height 16
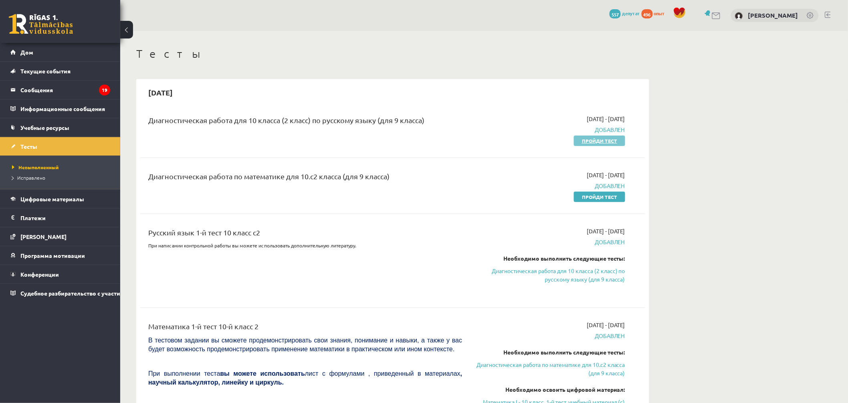
click at [602, 143] on font "Пройди тест" at bounding box center [599, 140] width 35 height 6
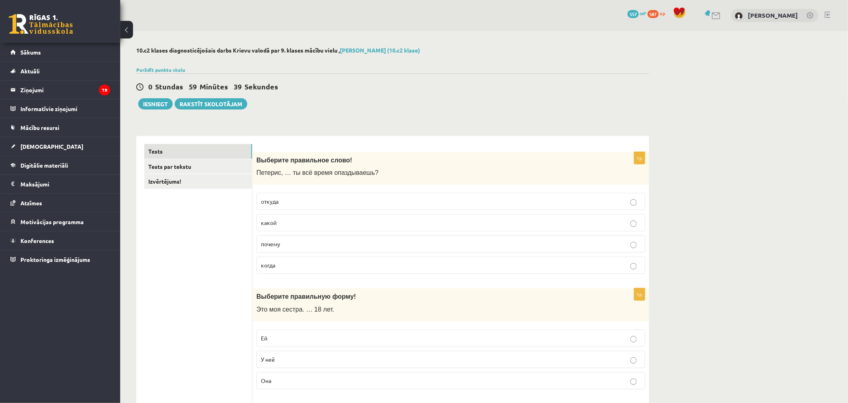
click at [278, 245] on span "почему" at bounding box center [270, 243] width 19 height 7
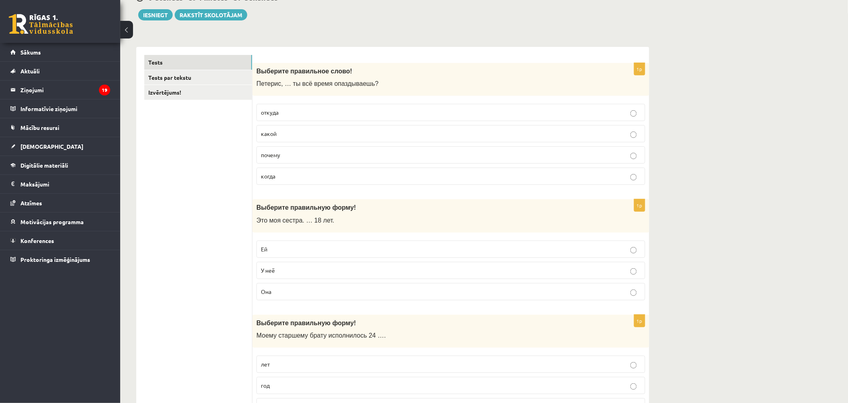
scroll to position [133, 0]
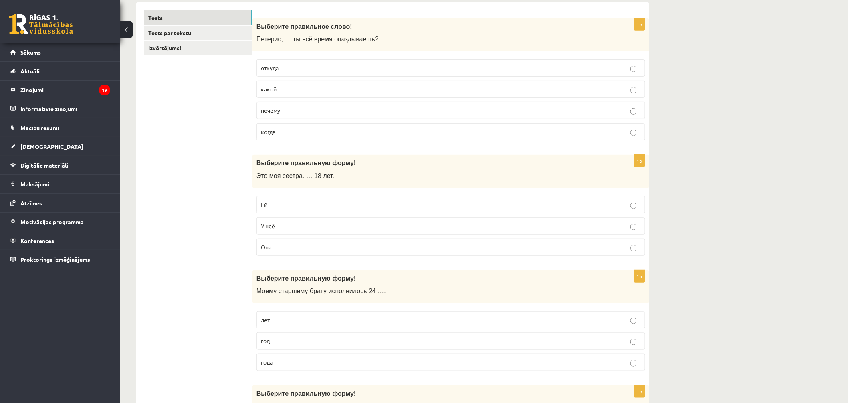
click at [294, 207] on p "Ей" at bounding box center [451, 204] width 380 height 8
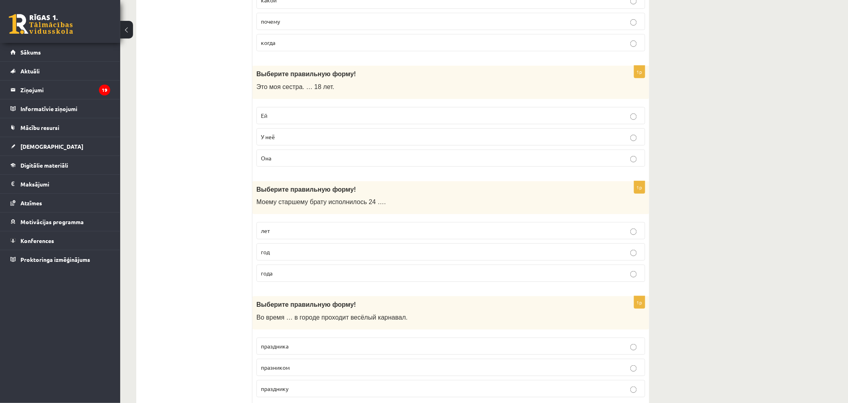
scroll to position [267, 0]
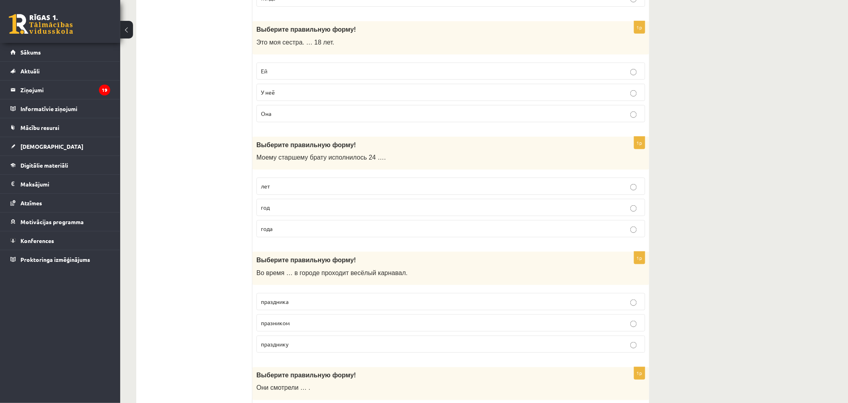
click at [283, 189] on p "лет" at bounding box center [451, 186] width 380 height 8
click at [286, 230] on p "года" at bounding box center [451, 228] width 380 height 8
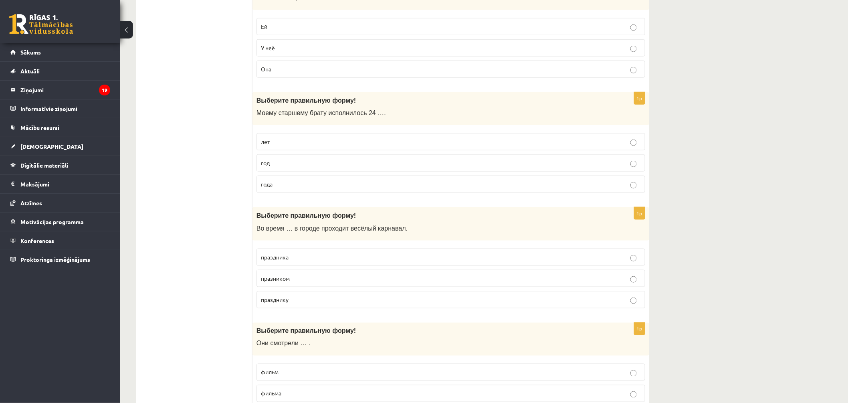
scroll to position [356, 0]
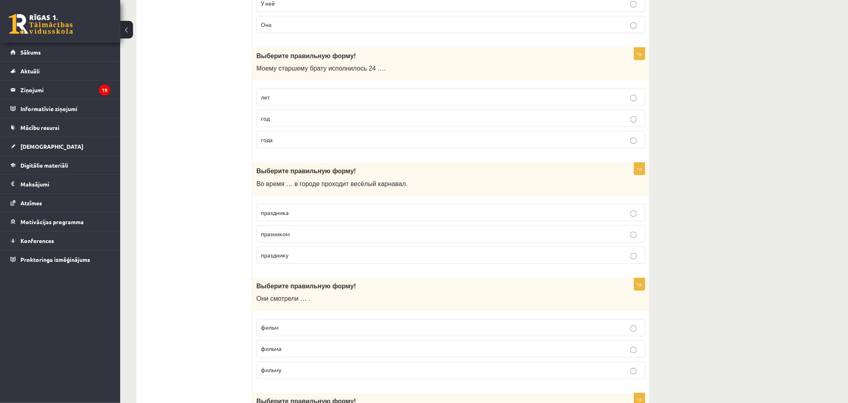
click at [295, 215] on p "праздника" at bounding box center [451, 212] width 380 height 8
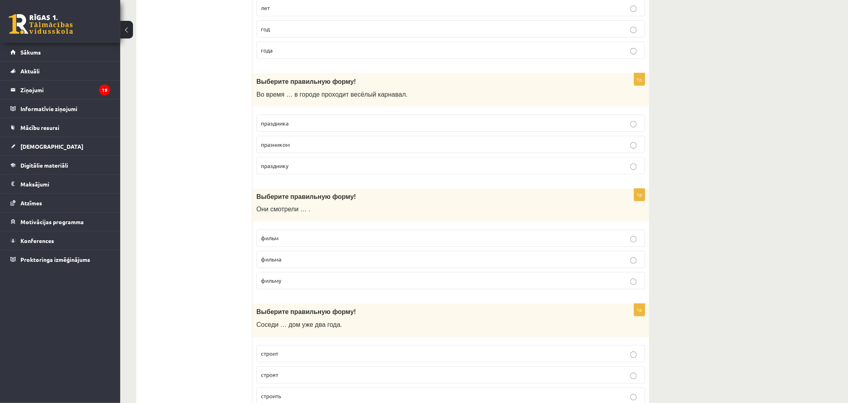
scroll to position [489, 0]
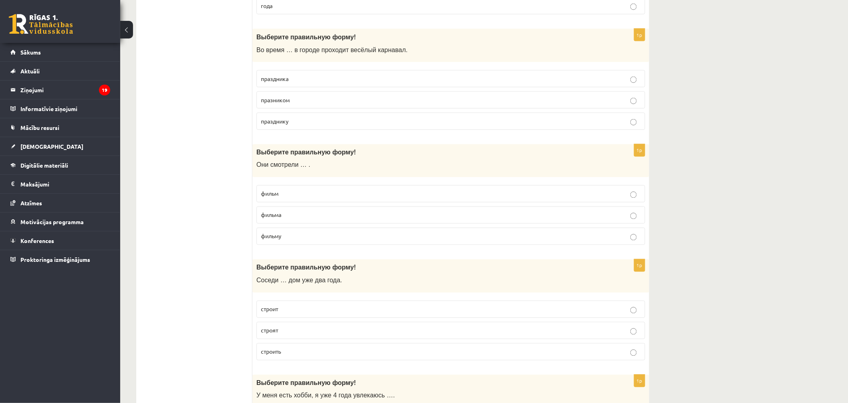
click at [275, 193] on span "фильм" at bounding box center [270, 193] width 18 height 7
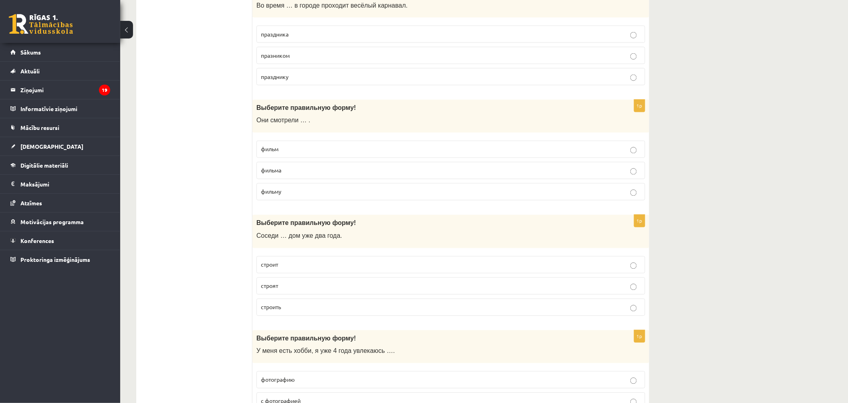
scroll to position [578, 0]
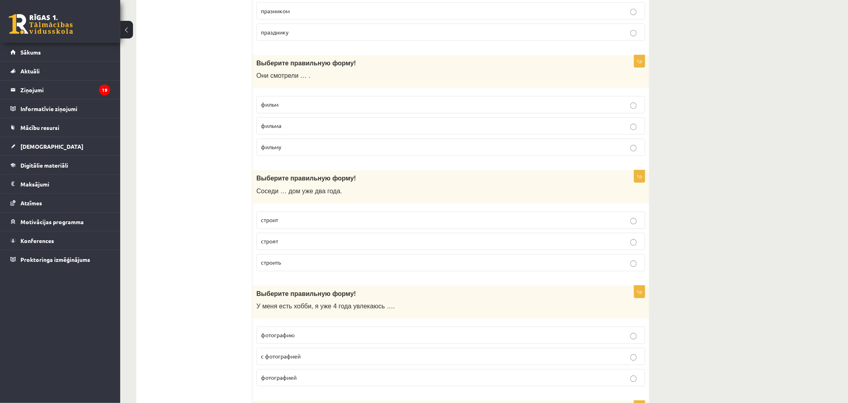
click at [279, 240] on p "строят" at bounding box center [451, 241] width 380 height 8
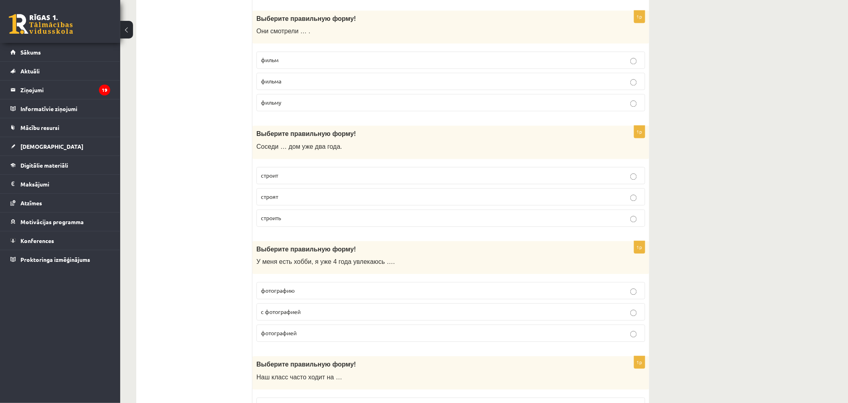
scroll to position [667, 0]
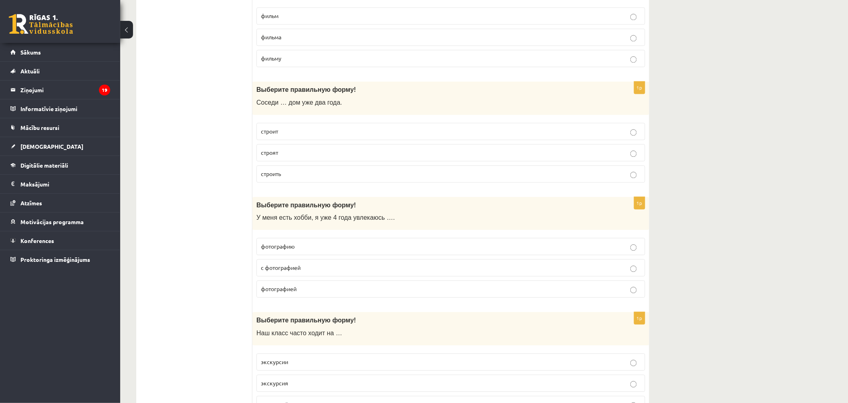
click at [289, 292] on span "фотографией" at bounding box center [279, 288] width 36 height 7
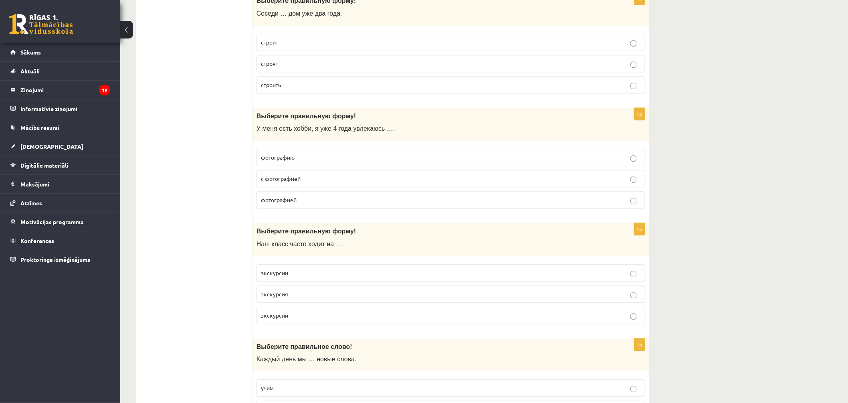
scroll to position [801, 0]
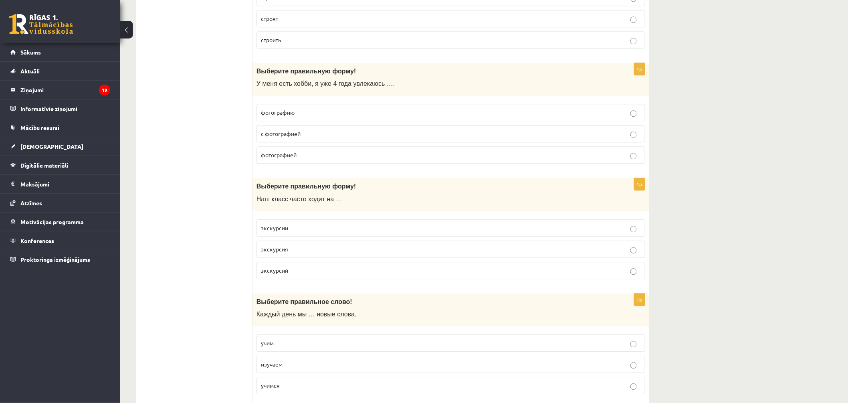
click at [281, 231] on span "экскурсии" at bounding box center [274, 227] width 27 height 7
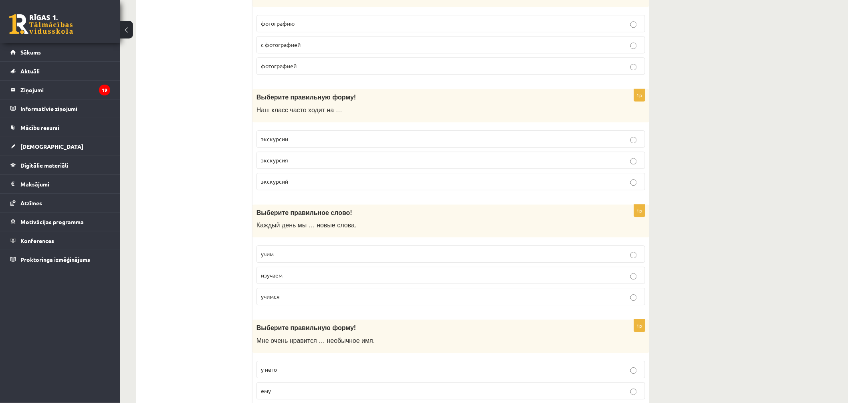
scroll to position [934, 0]
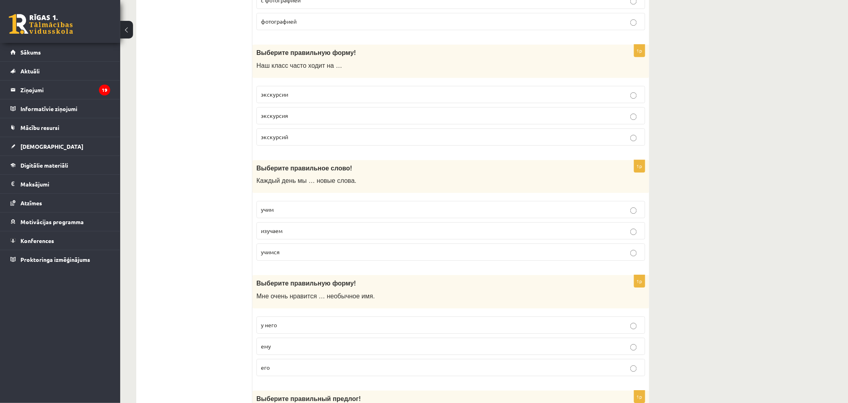
click at [276, 211] on p "учим" at bounding box center [451, 209] width 380 height 8
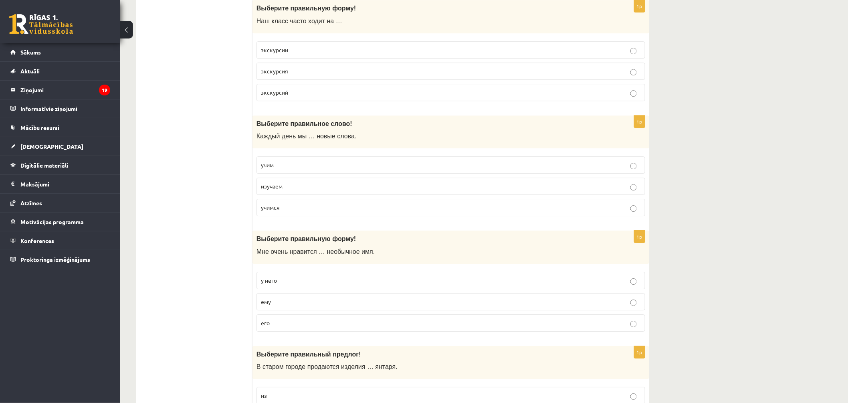
scroll to position [1068, 0]
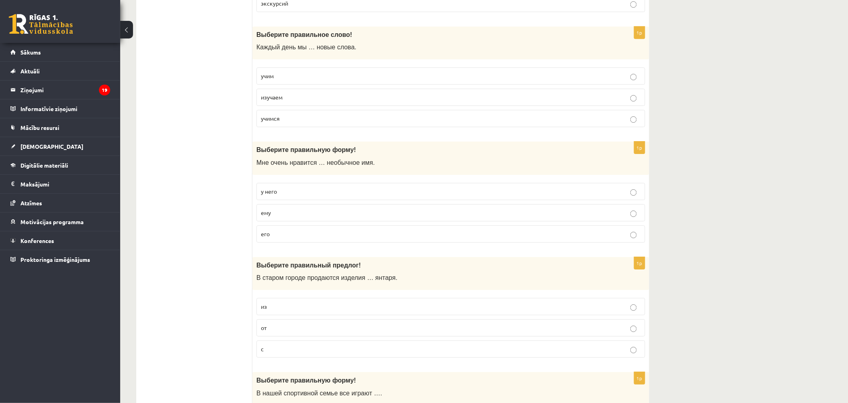
click at [309, 99] on p "изучаем" at bounding box center [451, 97] width 380 height 8
click at [284, 234] on p "его" at bounding box center [451, 234] width 380 height 8
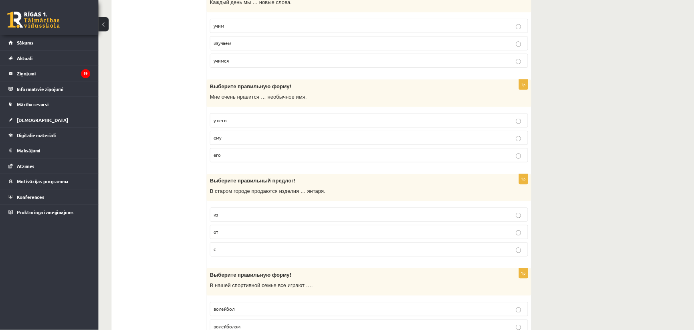
scroll to position [1202, 0]
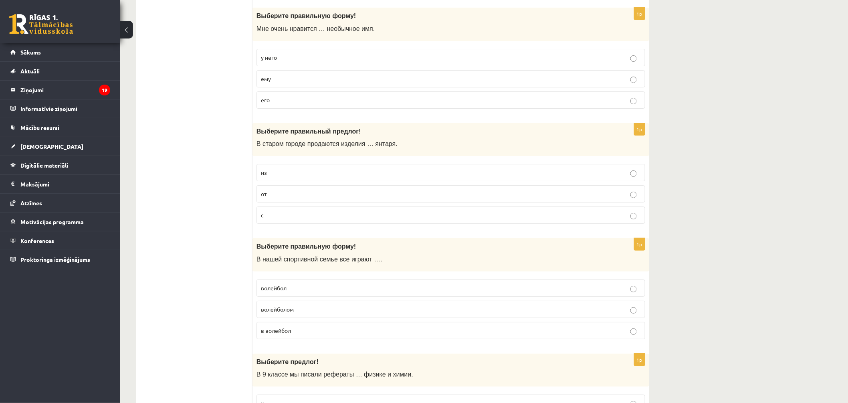
click at [295, 171] on p "из" at bounding box center [451, 172] width 380 height 8
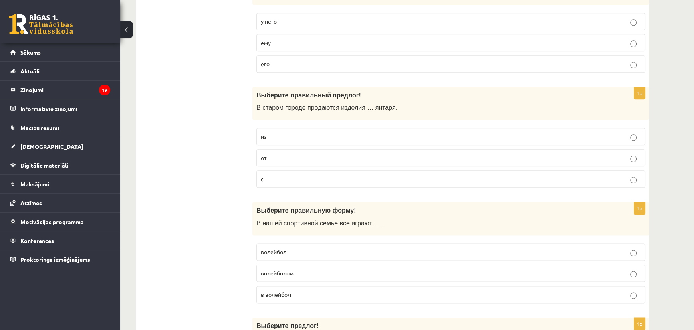
scroll to position [1311, 0]
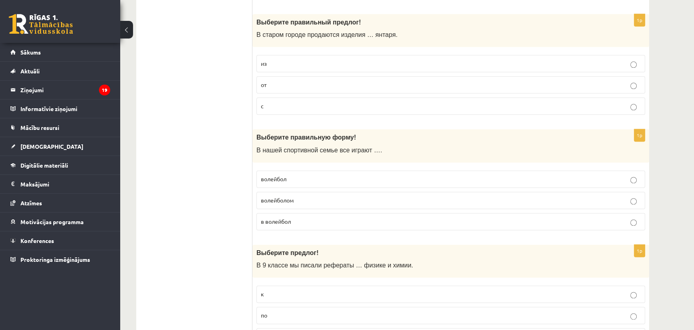
click at [289, 219] on span "в волейбол" at bounding box center [276, 220] width 30 height 7
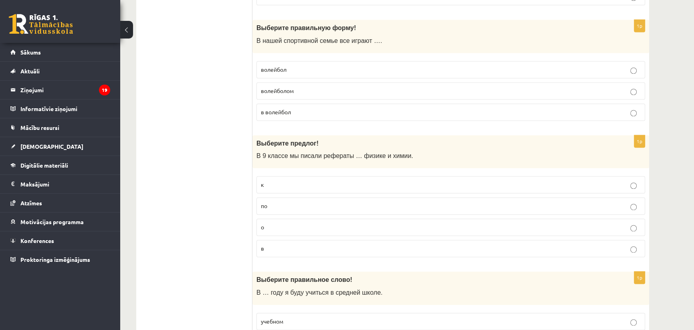
scroll to position [1456, 0]
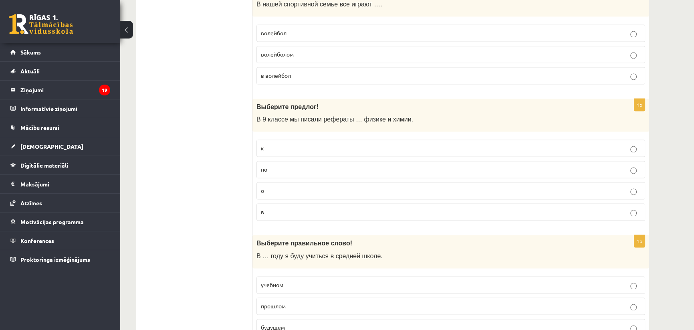
click at [288, 171] on label "по" at bounding box center [450, 169] width 389 height 17
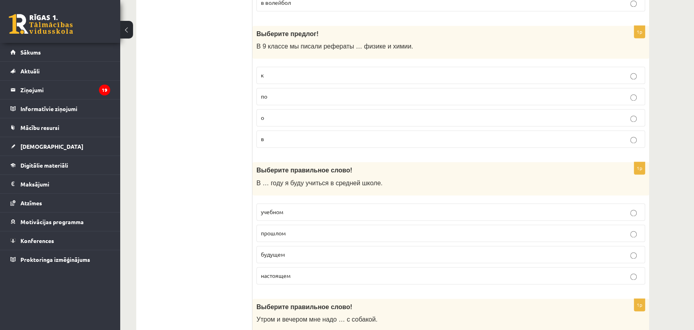
scroll to position [1602, 0]
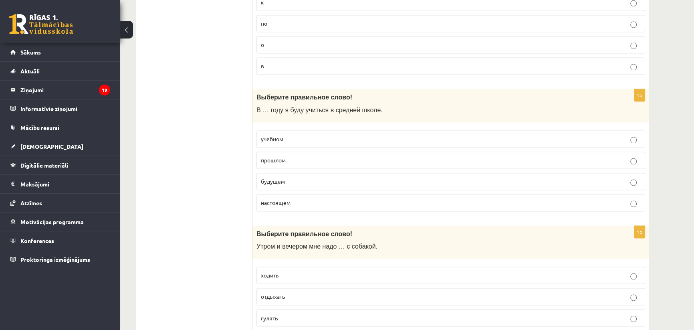
click at [286, 142] on label "учебном" at bounding box center [450, 138] width 389 height 17
click at [288, 177] on p "будущем" at bounding box center [451, 181] width 380 height 8
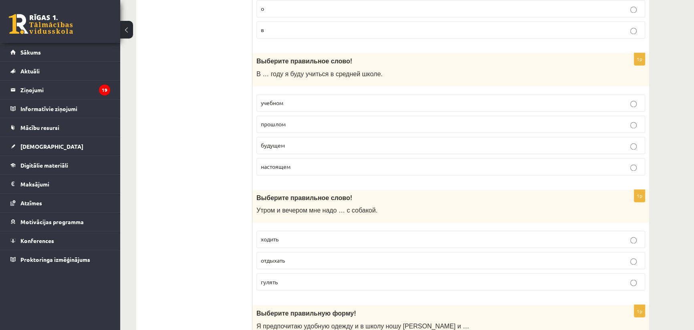
scroll to position [1711, 0]
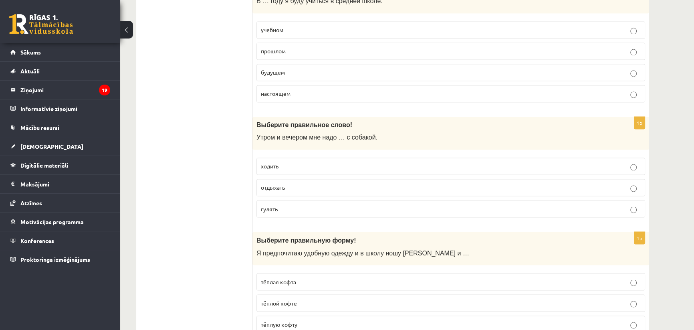
click at [274, 205] on span "гулять" at bounding box center [269, 208] width 17 height 7
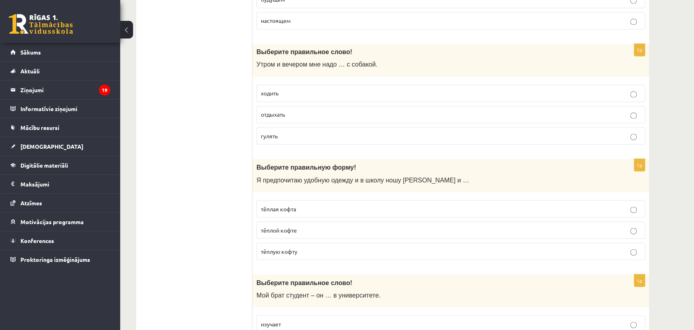
scroll to position [1857, 0]
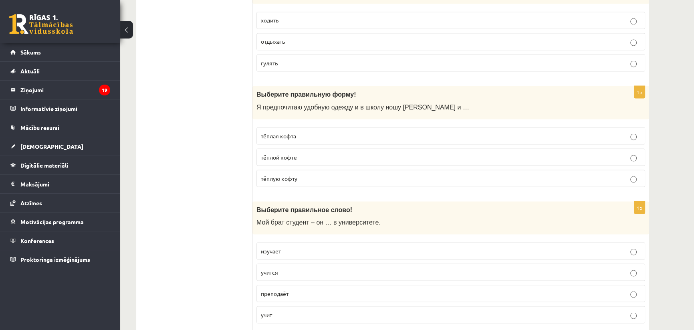
click at [294, 177] on p "тёплую кофту" at bounding box center [451, 178] width 380 height 8
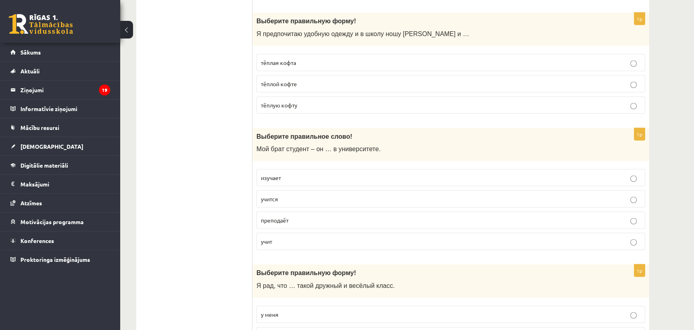
scroll to position [1966, 0]
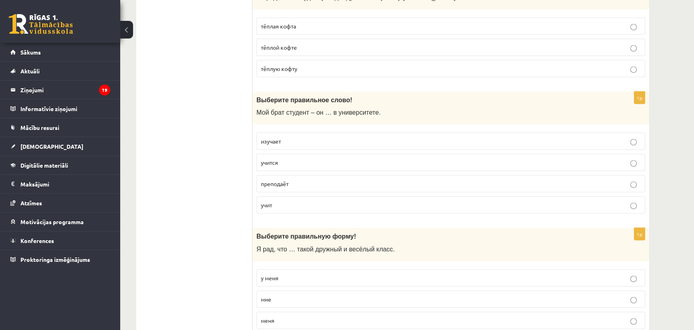
click at [293, 160] on p "учится" at bounding box center [451, 162] width 380 height 8
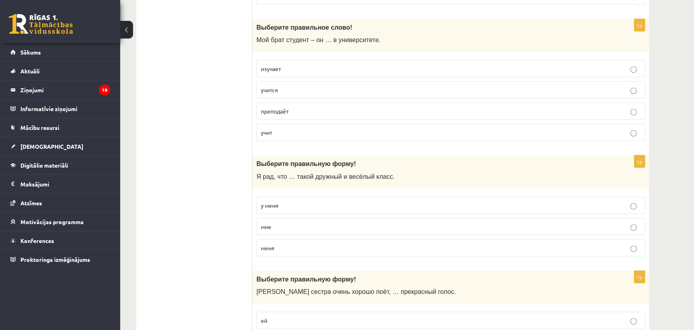
scroll to position [2112, 0]
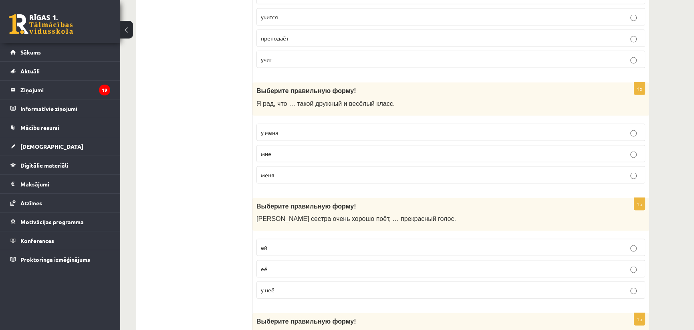
click at [285, 132] on label "у меня" at bounding box center [450, 132] width 389 height 17
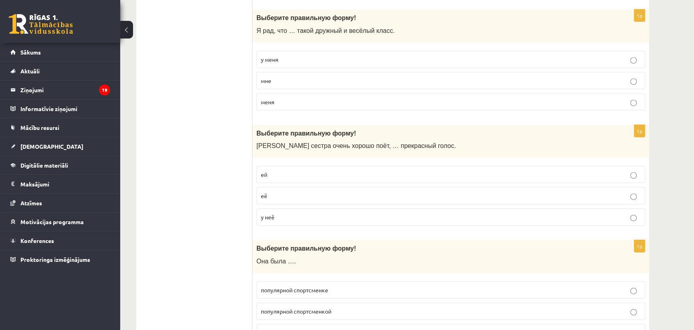
scroll to position [2221, 0]
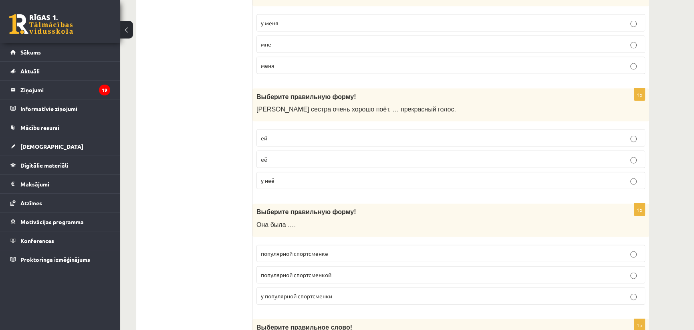
click at [274, 176] on p "у неё" at bounding box center [451, 180] width 380 height 8
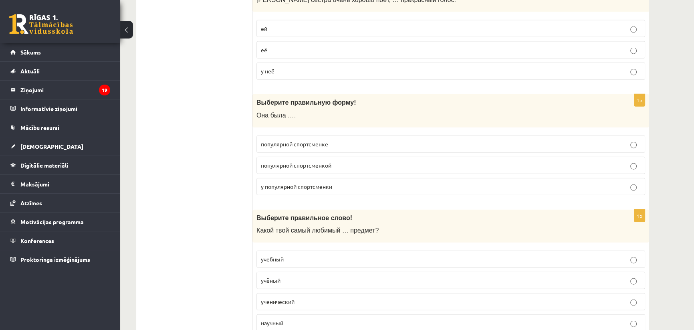
scroll to position [2357, 0]
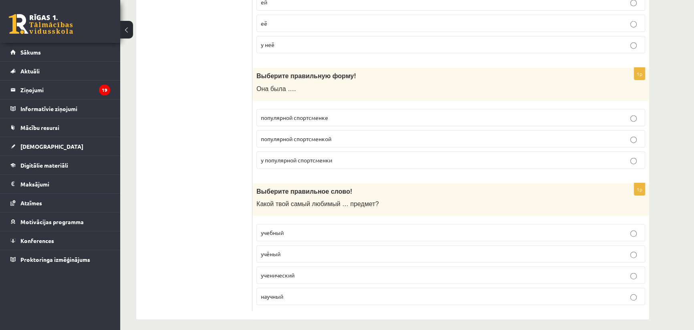
click at [302, 137] on p "популярной спортсменкой" at bounding box center [451, 139] width 380 height 8
click at [284, 228] on p "учебный" at bounding box center [451, 232] width 380 height 8
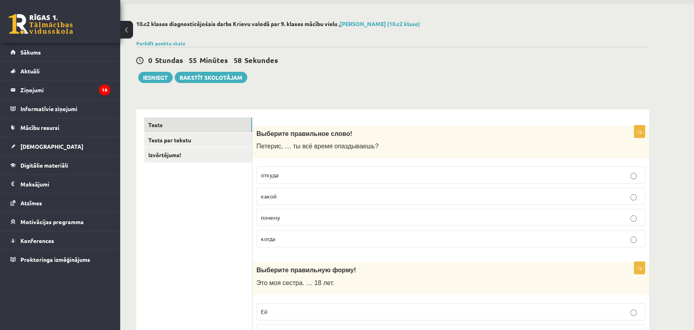
scroll to position [0, 0]
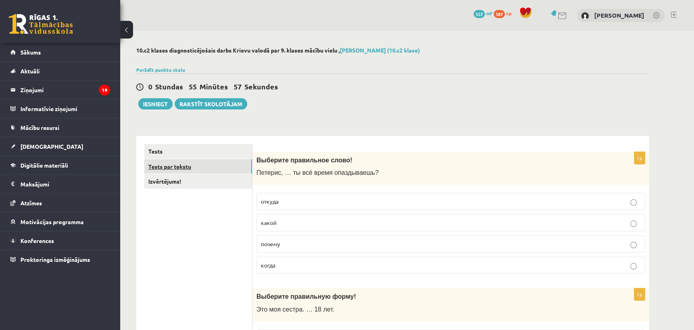
click at [177, 169] on link "Tests par tekstu" at bounding box center [198, 166] width 108 height 15
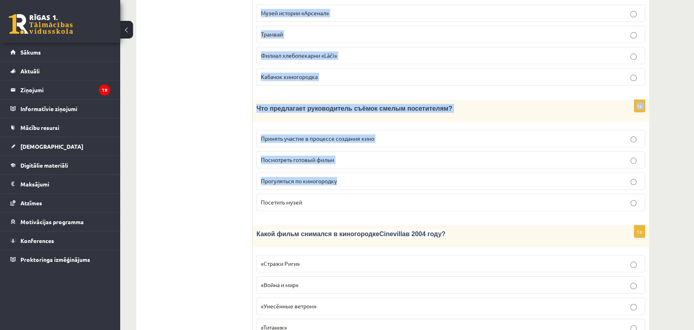
scroll to position [1073, 0]
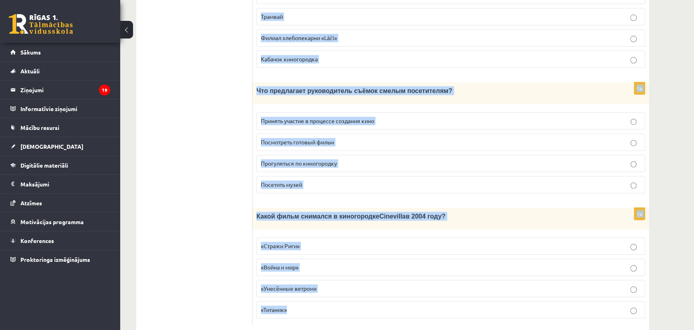
drag, startPoint x: 258, startPoint y: 68, endPoint x: 388, endPoint y: 294, distance: 261.6
copy form "Прочитайте текст «Киногородок Cinevilla », выберите правильный вариант. Киногор…"
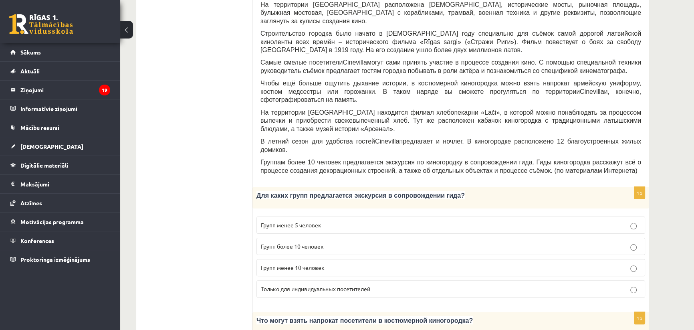
scroll to position [364, 0]
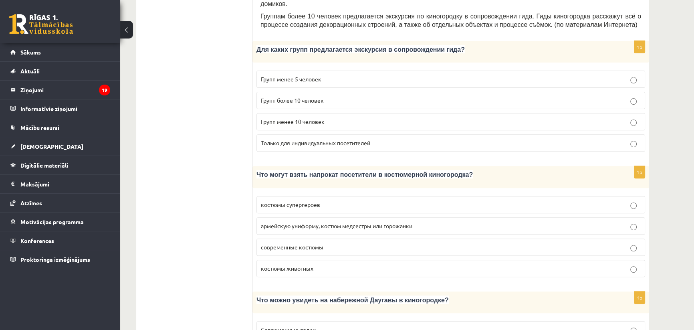
click at [284, 97] on span "Групп более 10 человек" at bounding box center [292, 100] width 63 height 7
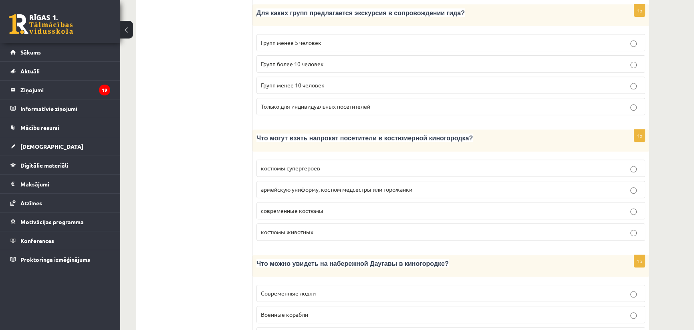
click at [271, 185] on p "армейскую униформу, костюм медсестры или горожанки" at bounding box center [451, 189] width 380 height 8
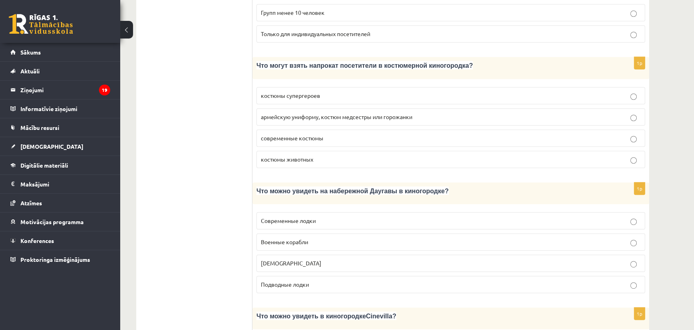
click at [292, 259] on p "Кораблики" at bounding box center [451, 263] width 380 height 8
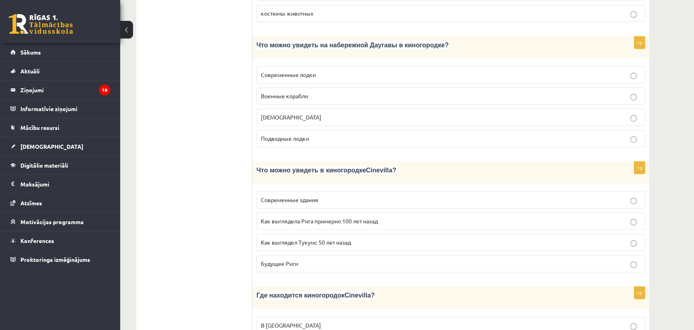
scroll to position [692, 0]
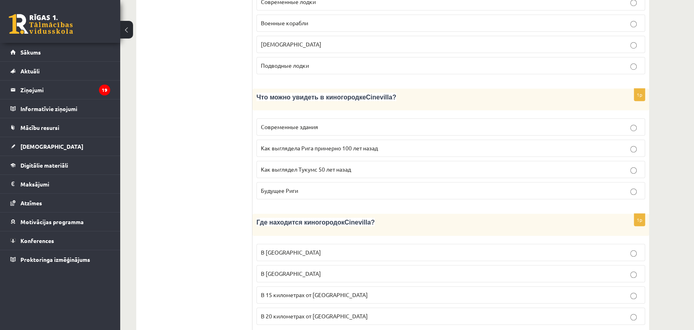
click at [280, 144] on span "Как выглядела Рига примерно 100 лет назад" at bounding box center [319, 147] width 117 height 7
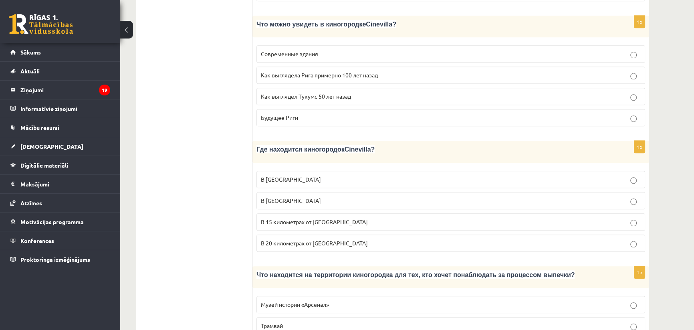
scroll to position [801, 0]
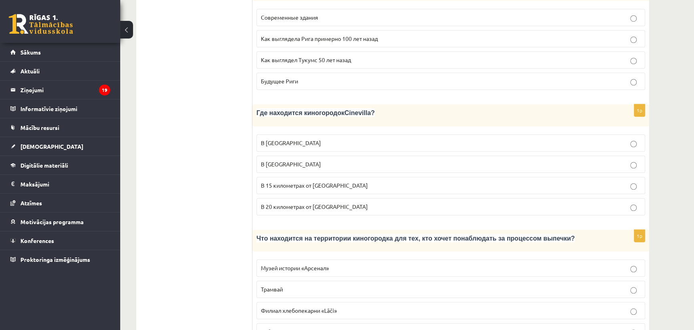
click at [282, 181] on span "В 15 километрах от Тукумса" at bounding box center [314, 184] width 107 height 7
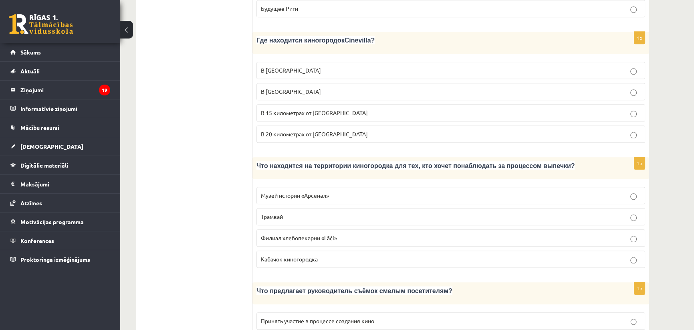
scroll to position [910, 0]
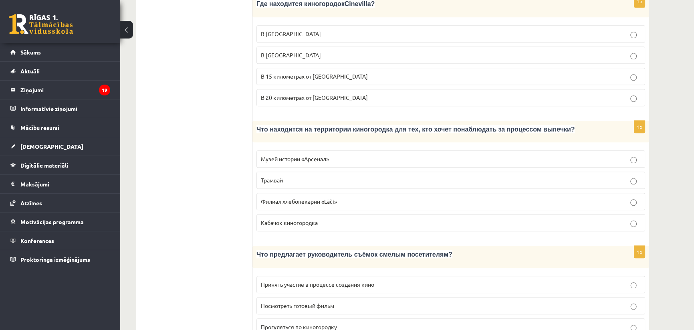
click at [280, 197] on span "Филиал хлебопекарни «Lāči»" at bounding box center [299, 200] width 76 height 7
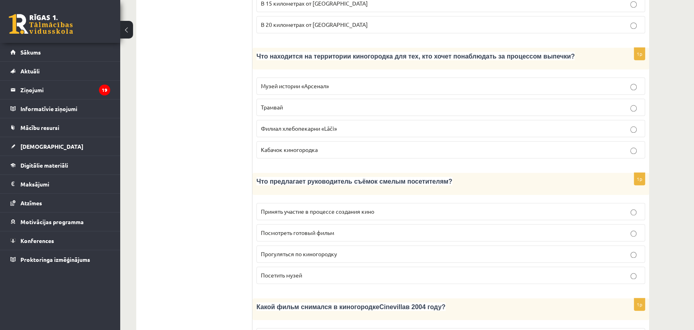
scroll to position [1019, 0]
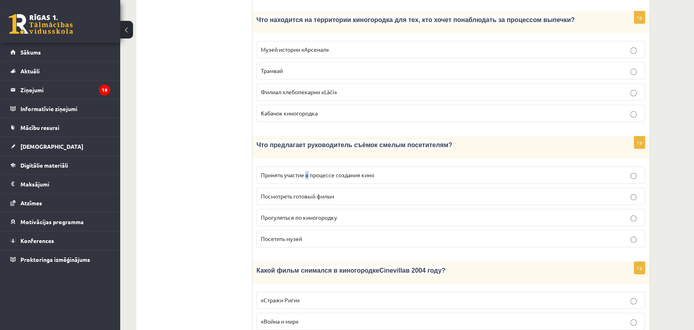
click at [307, 171] on span "Принять участие в процессе создания кино" at bounding box center [317, 174] width 113 height 7
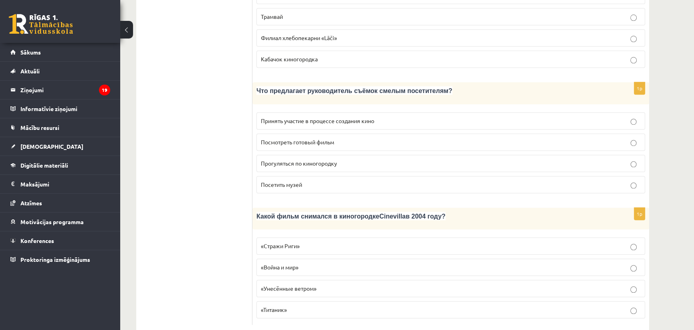
click at [275, 112] on label "Принять участие в процессе создания кино" at bounding box center [450, 120] width 389 height 17
click at [283, 237] on label "«Стражи Риги»" at bounding box center [450, 245] width 389 height 17
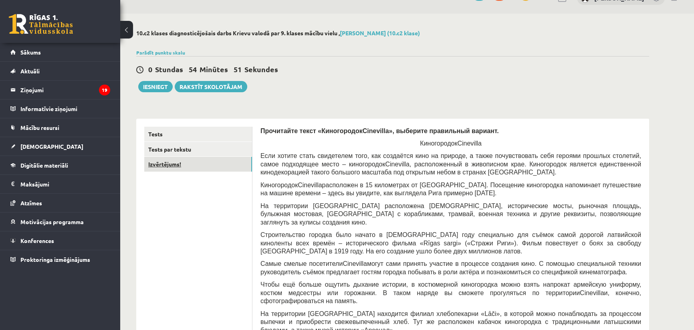
click at [176, 168] on link "Izvērtējums!" at bounding box center [198, 164] width 108 height 15
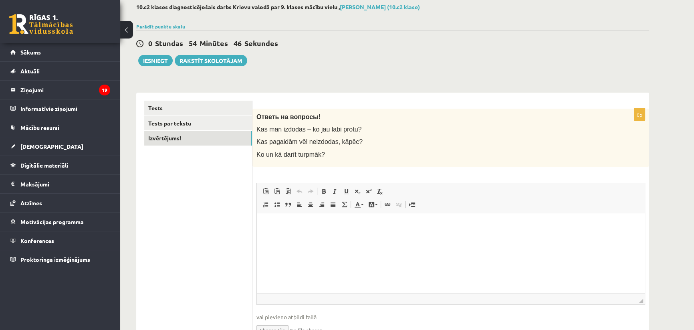
scroll to position [0, 0]
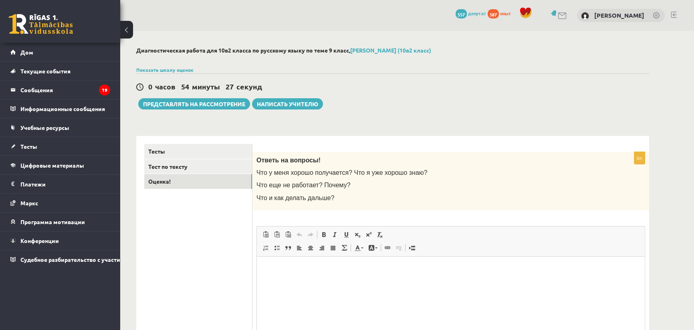
click at [339, 278] on html at bounding box center [451, 268] width 388 height 24
click at [217, 247] on ul "Тесты Тест по тексту Оценка!" at bounding box center [198, 269] width 108 height 250
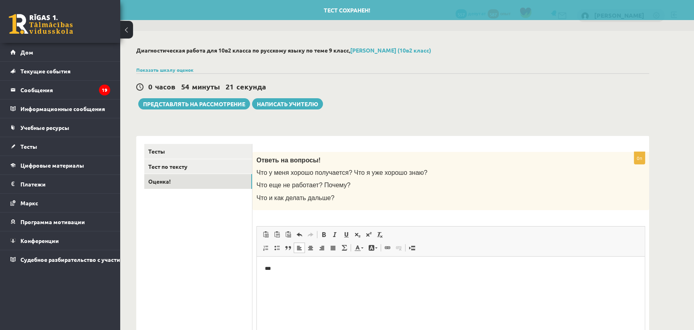
scroll to position [72, 0]
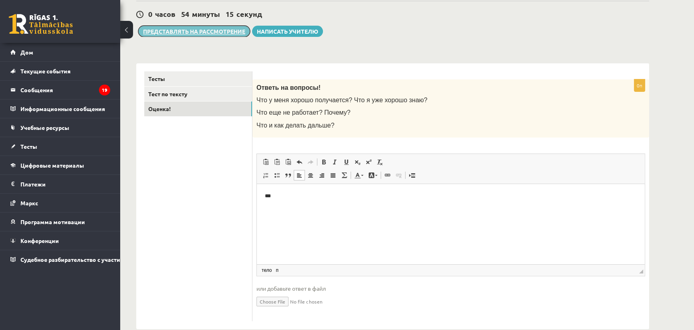
click at [217, 31] on font "Представлять на рассмотрение" at bounding box center [194, 31] width 102 height 7
click at [201, 31] on font "Представлять на рассмотрение" at bounding box center [194, 31] width 102 height 7
